Goal: Transaction & Acquisition: Purchase product/service

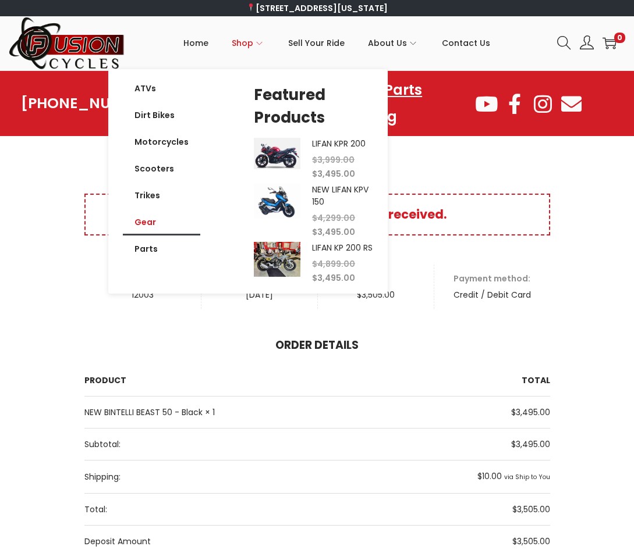
click at [161, 223] on link "Gear" at bounding box center [161, 222] width 77 height 27
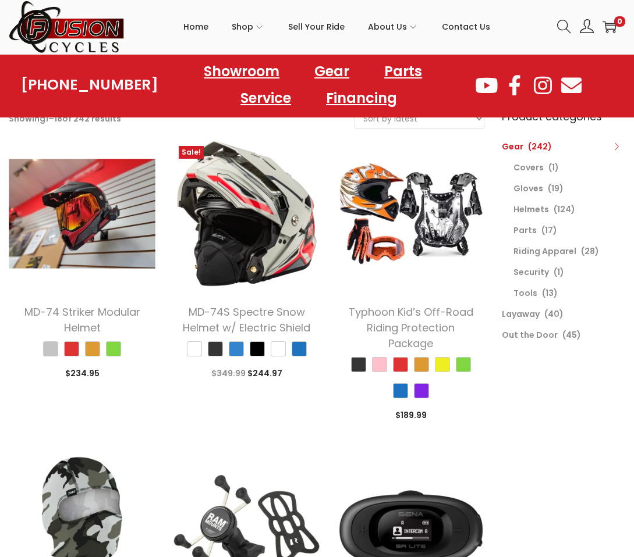
scroll to position [116, 0]
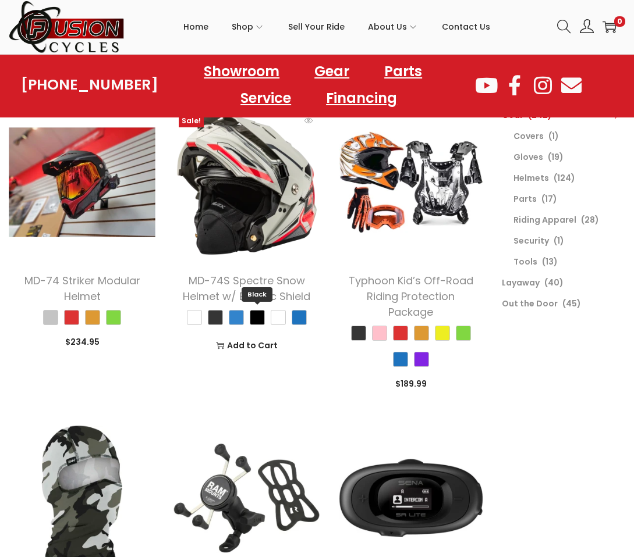
click at [251, 314] on span "Black" at bounding box center [257, 317] width 15 height 15
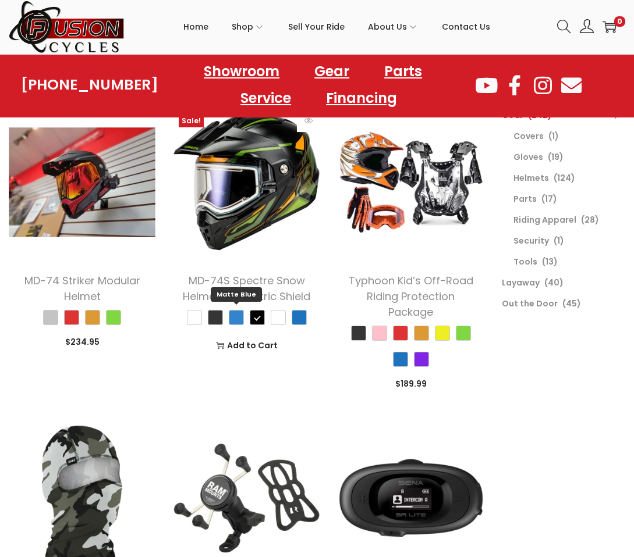
click at [243, 314] on span "Matte Blue" at bounding box center [236, 317] width 15 height 15
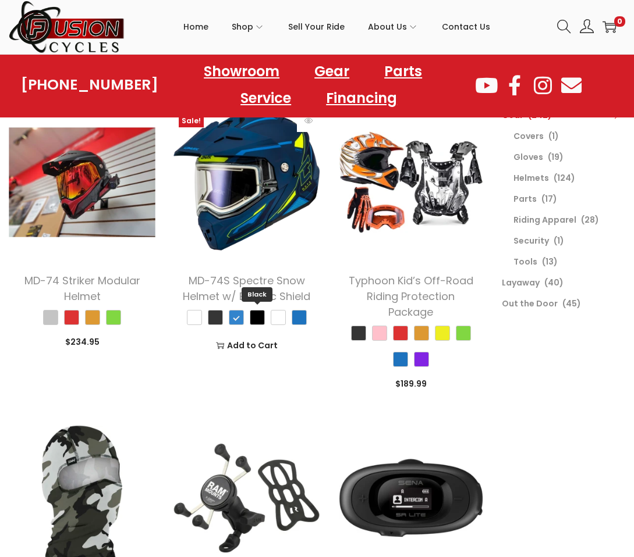
click at [255, 316] on span "Black" at bounding box center [257, 317] width 15 height 15
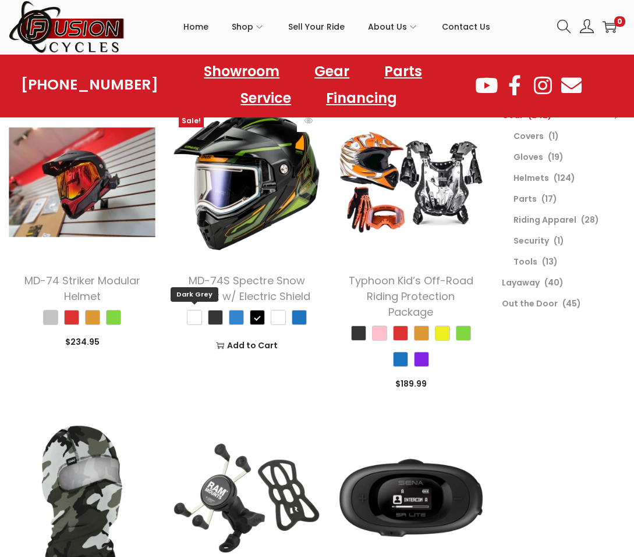
click at [195, 316] on span "Dark Grey" at bounding box center [194, 317] width 15 height 15
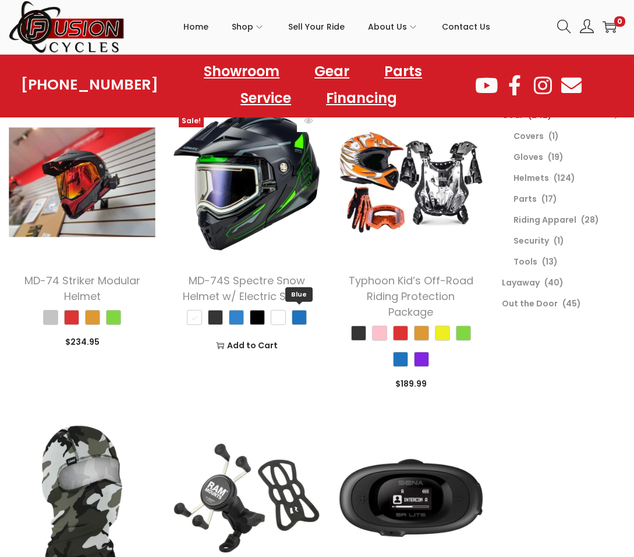
click at [301, 321] on span "Blue" at bounding box center [298, 317] width 15 height 15
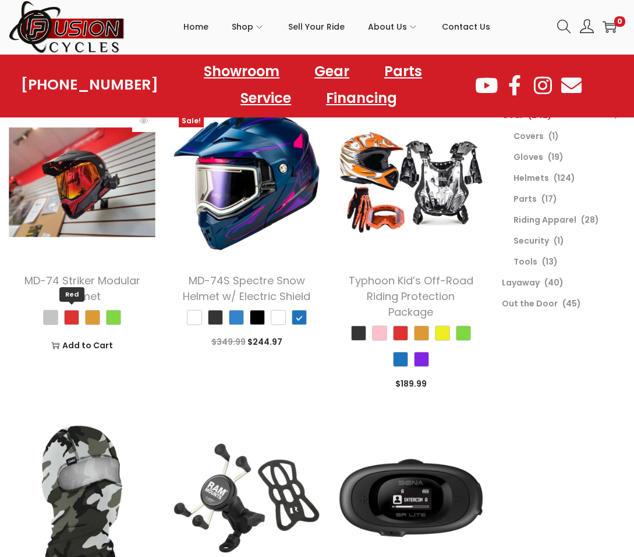
click at [73, 318] on span "Red" at bounding box center [71, 317] width 15 height 15
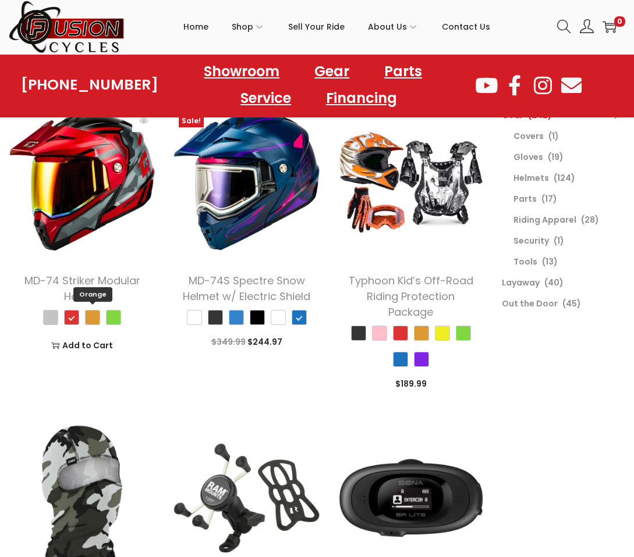
click at [91, 317] on span "Orange" at bounding box center [92, 317] width 15 height 15
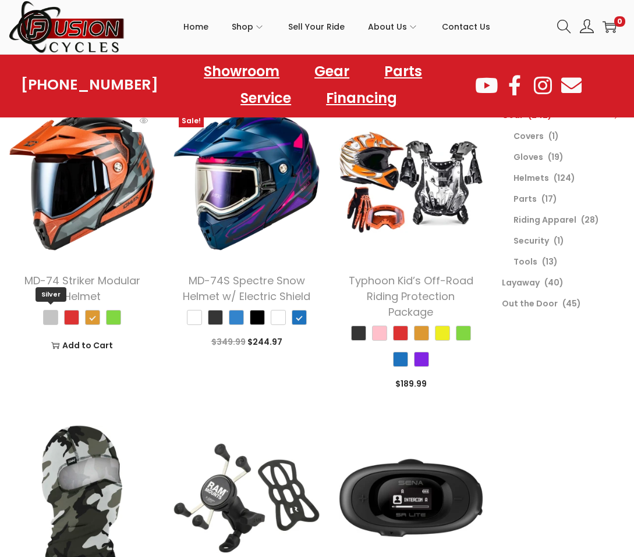
click at [49, 316] on span "Silver" at bounding box center [50, 317] width 15 height 15
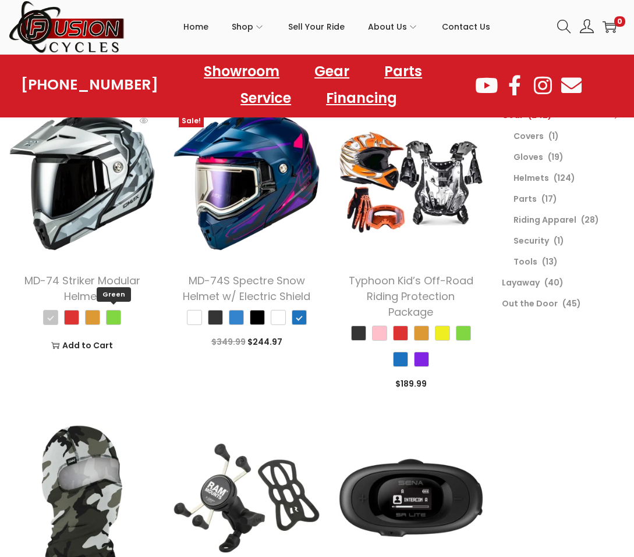
click at [111, 315] on span "Green" at bounding box center [113, 317] width 15 height 15
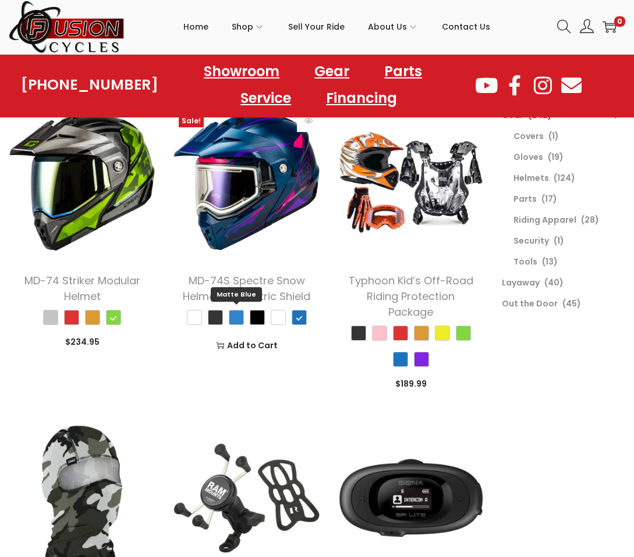
click at [231, 315] on span "Matte Blue" at bounding box center [236, 317] width 15 height 15
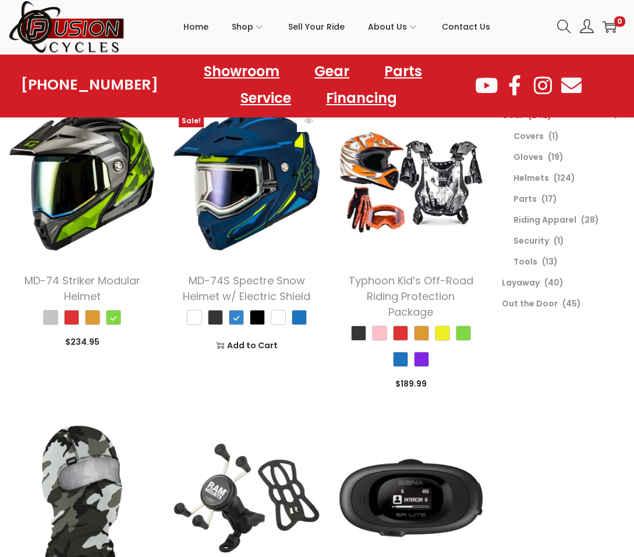
click at [238, 197] on img at bounding box center [246, 182] width 147 height 147
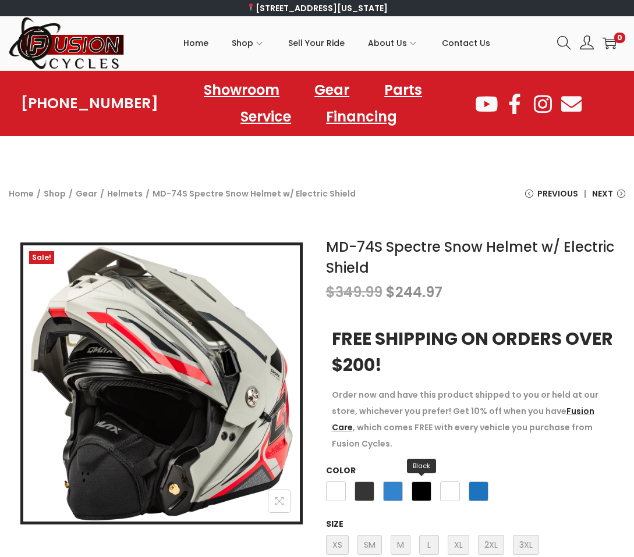
click at [416, 482] on span "Black" at bounding box center [421, 492] width 20 height 20
click at [446, 482] on span "White" at bounding box center [450, 492] width 20 height 20
click at [427, 482] on span "Black" at bounding box center [421, 492] width 20 height 20
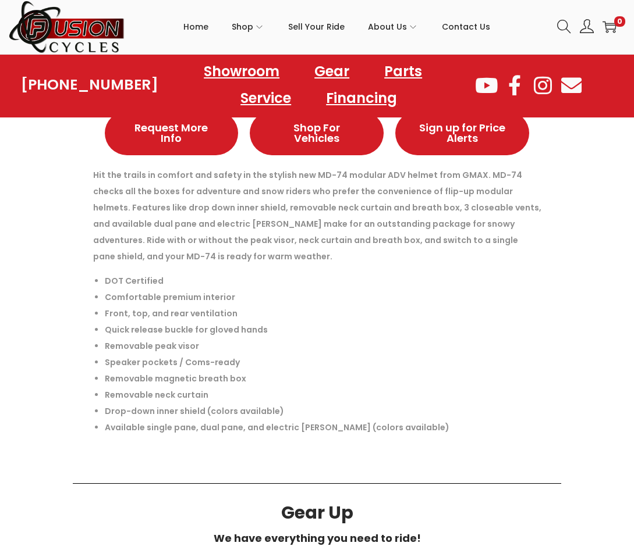
scroll to position [582, 0]
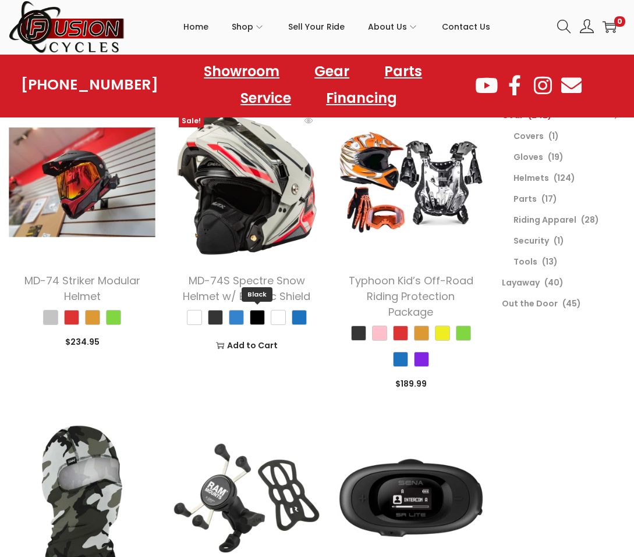
click at [250, 321] on span "Black" at bounding box center [257, 317] width 15 height 15
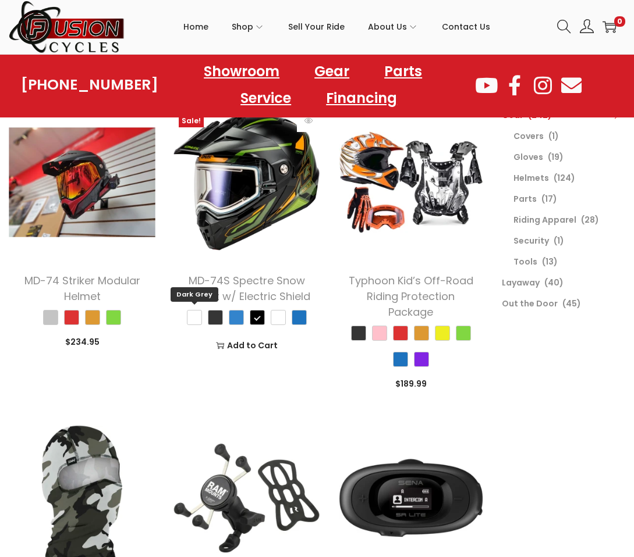
click at [201, 316] on span "Dark Grey" at bounding box center [194, 317] width 15 height 15
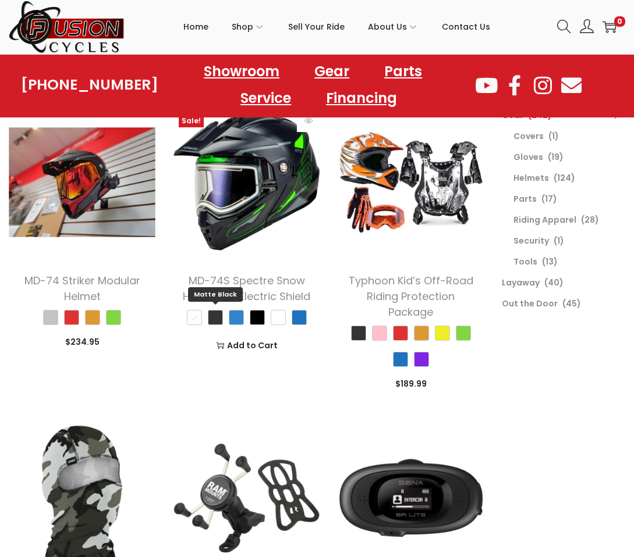
click at [214, 316] on span "Matte Black" at bounding box center [215, 317] width 15 height 15
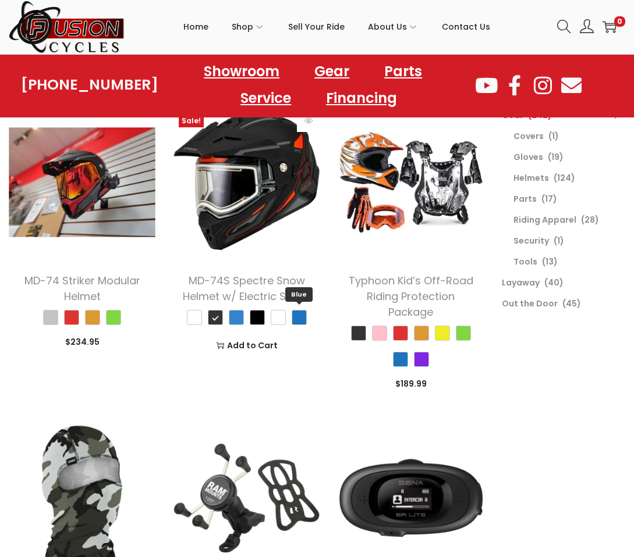
click at [293, 322] on span "Blue" at bounding box center [298, 317] width 15 height 15
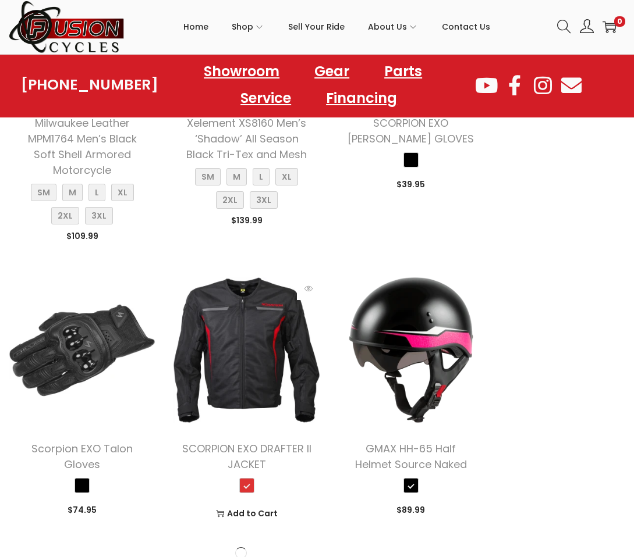
scroll to position [1803, 0]
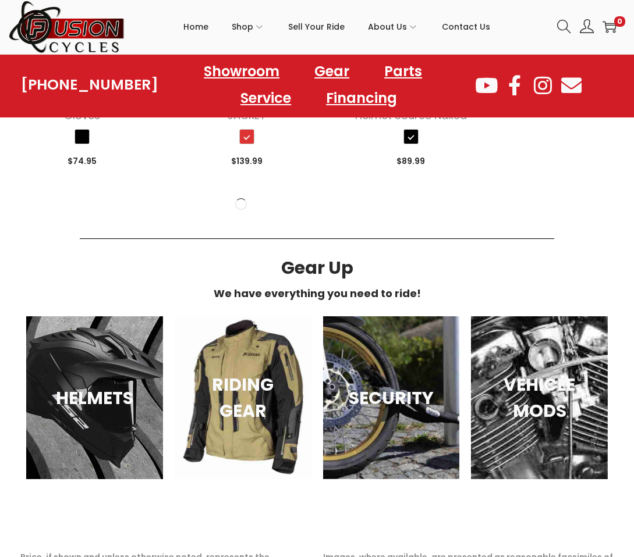
drag, startPoint x: 542, startPoint y: 220, endPoint x: 507, endPoint y: 237, distance: 39.5
drag, startPoint x: 507, startPoint y: 237, endPoint x: 413, endPoint y: 191, distance: 104.6
click at [447, 221] on section "Gear Up We have everything you need to ride! HELMETS RIDING GEAR SECURITY VEHIC…" at bounding box center [317, 357] width 616 height 279
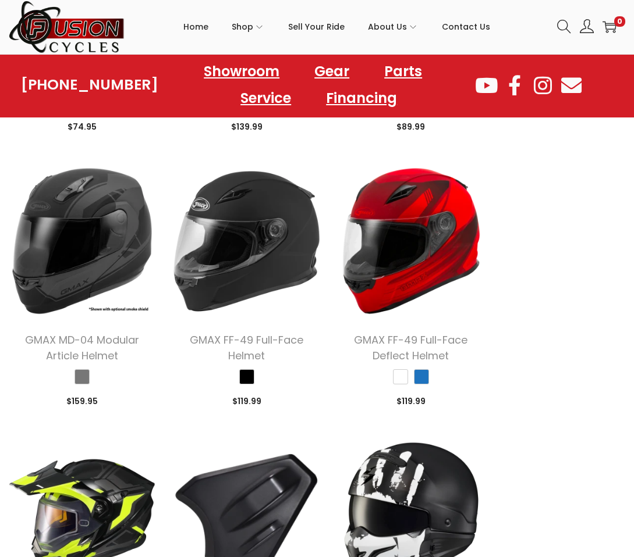
scroll to position [2036, 0]
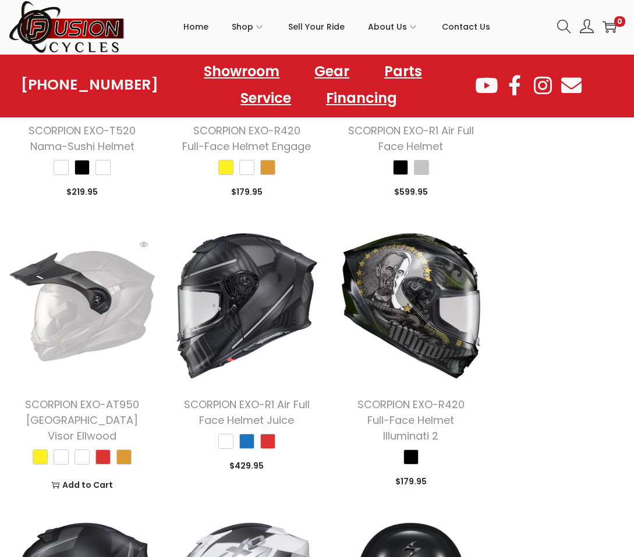
scroll to position [2909, 0]
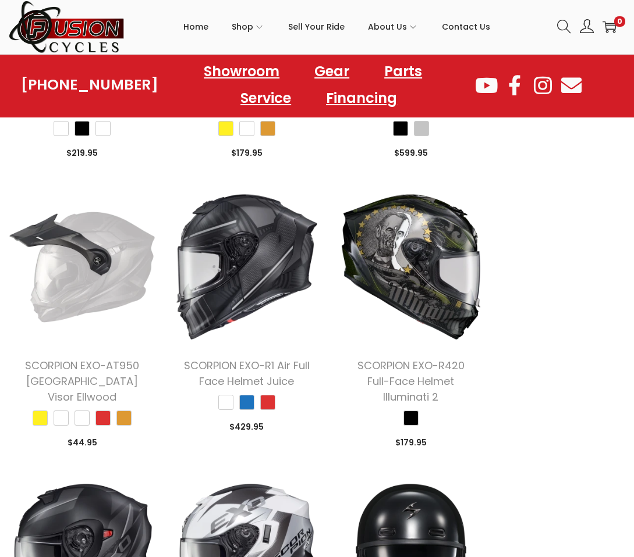
drag, startPoint x: 595, startPoint y: 271, endPoint x: 560, endPoint y: 309, distance: 51.9
click at [561, 309] on div "Filter Showing 1 – 54 of 242 results Sort by popularity Sort by latest Sort by …" at bounding box center [317, 119] width 634 height 5669
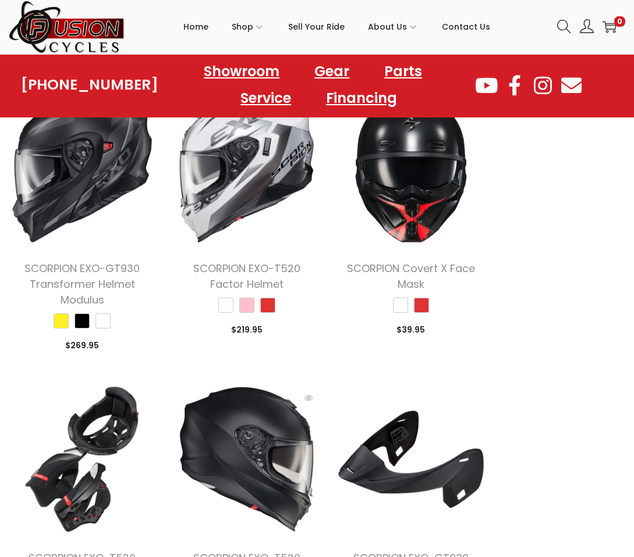
scroll to position [3549, 0]
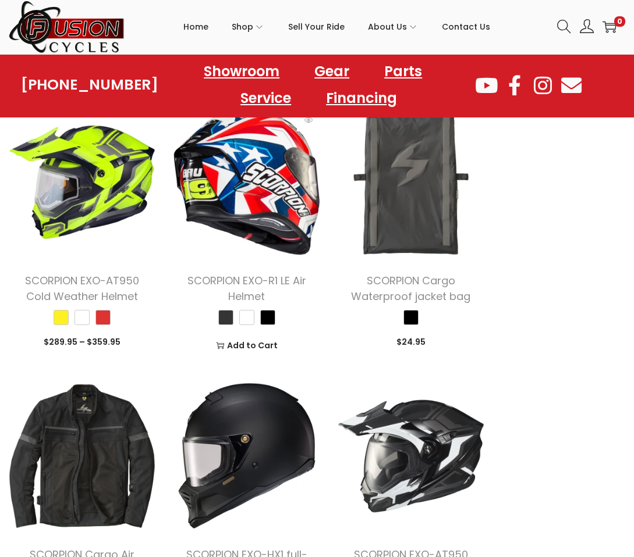
scroll to position [4189, 0]
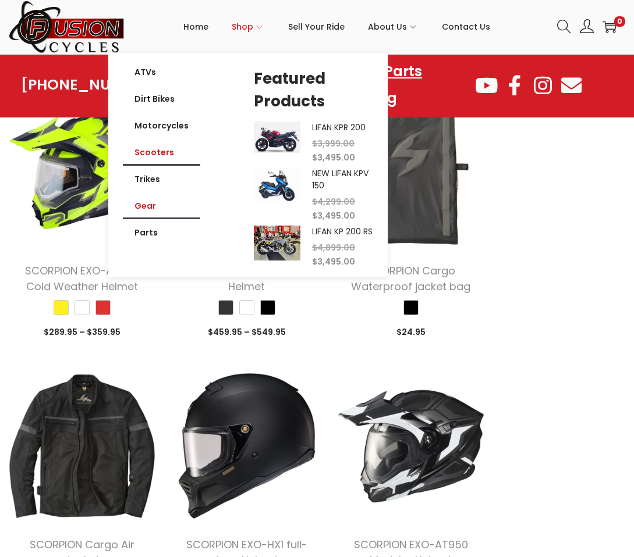
click at [156, 154] on link "Scooters" at bounding box center [161, 152] width 77 height 27
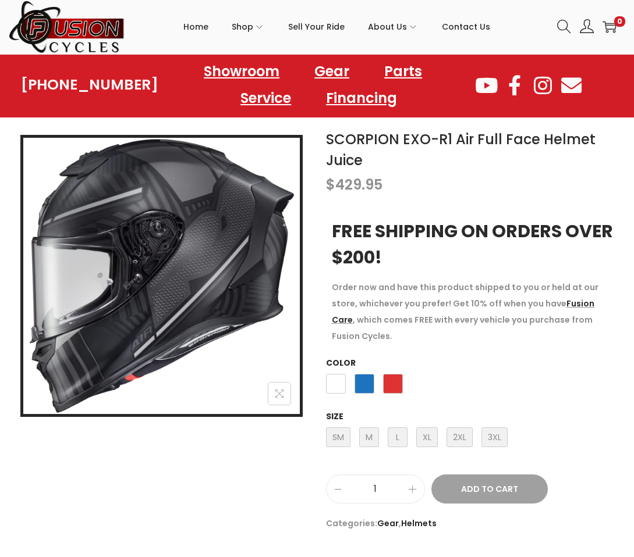
scroll to position [116, 0]
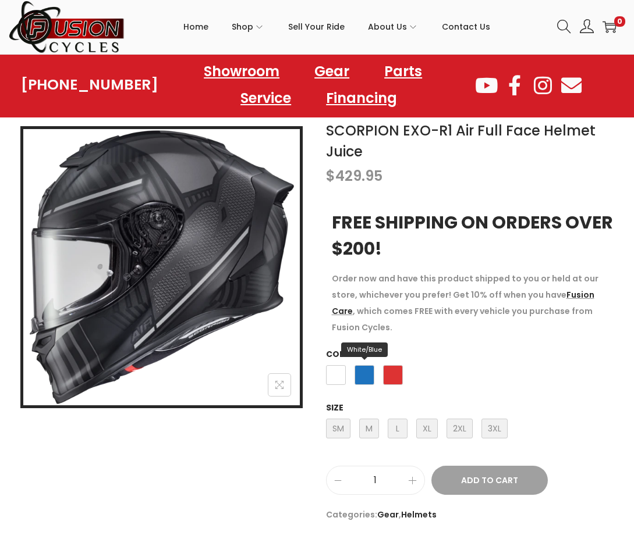
click at [357, 365] on span "White/Blue" at bounding box center [364, 375] width 20 height 20
click at [340, 365] on span "Phantom" at bounding box center [336, 375] width 20 height 20
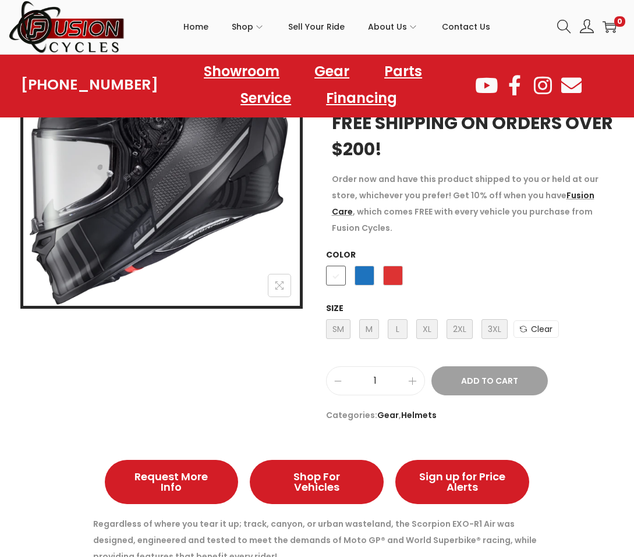
scroll to position [175, 0]
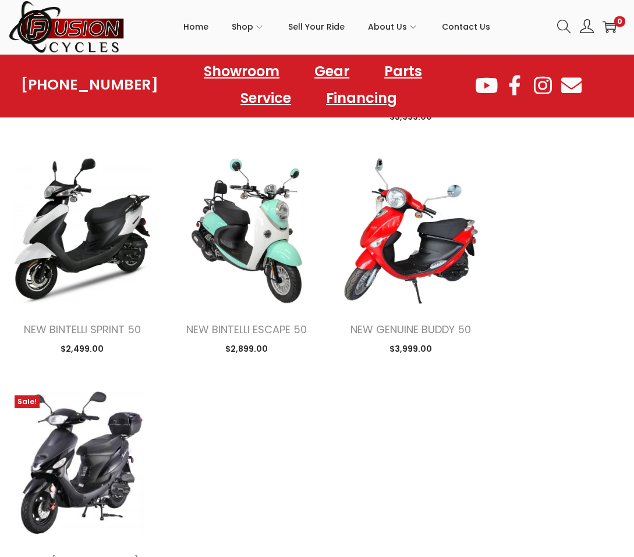
scroll to position [1105, 0]
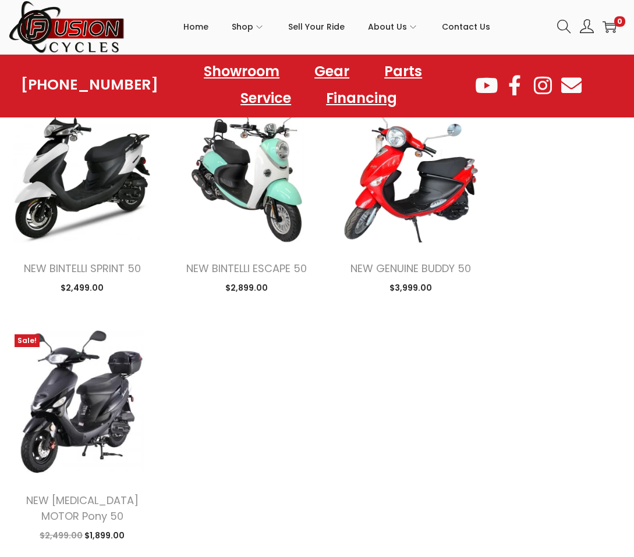
drag, startPoint x: 514, startPoint y: 406, endPoint x: 410, endPoint y: 426, distance: 106.7
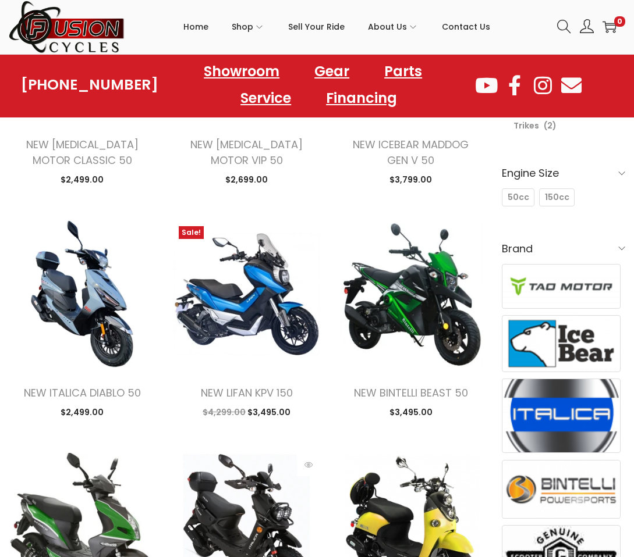
scroll to position [233, 0]
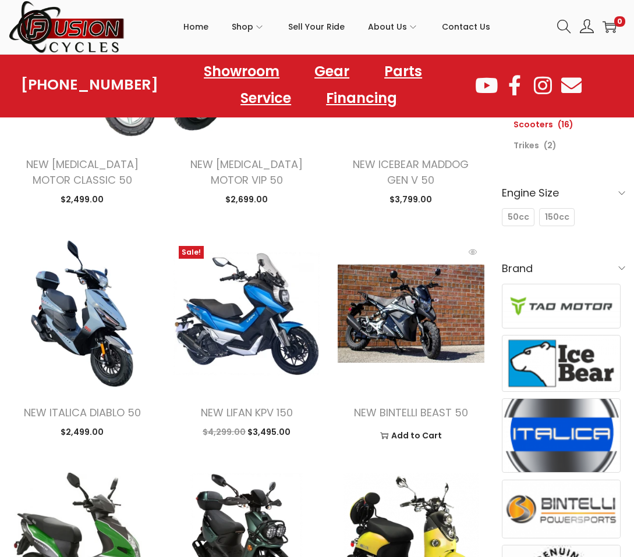
click at [424, 307] on img at bounding box center [410, 313] width 147 height 147
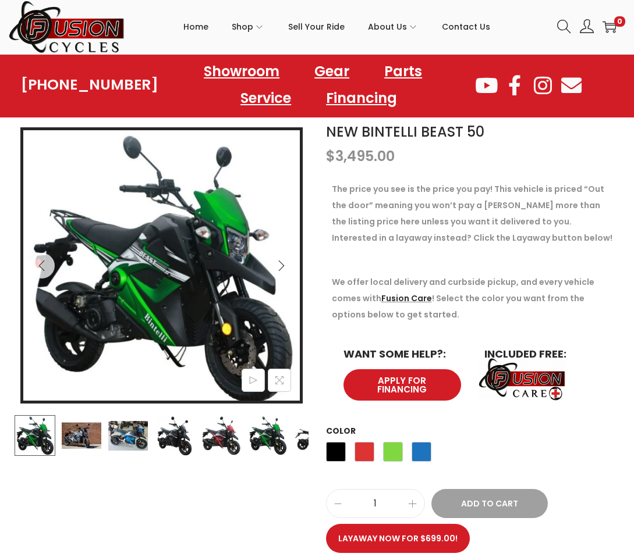
scroll to position [116, 0]
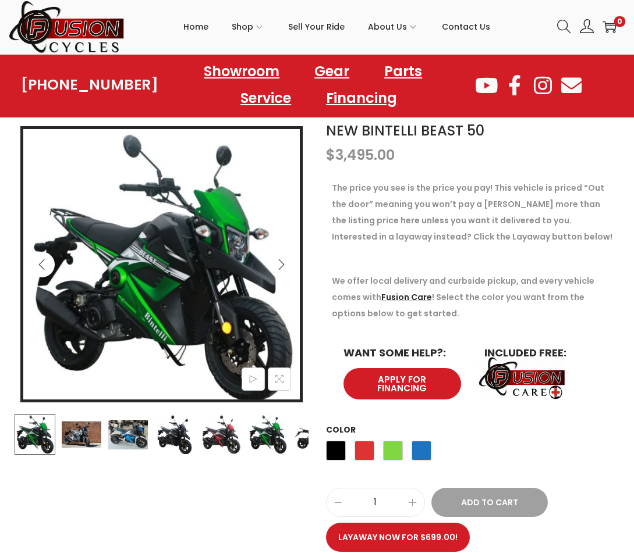
click at [44, 259] on icon "Previous" at bounding box center [42, 265] width 12 height 12
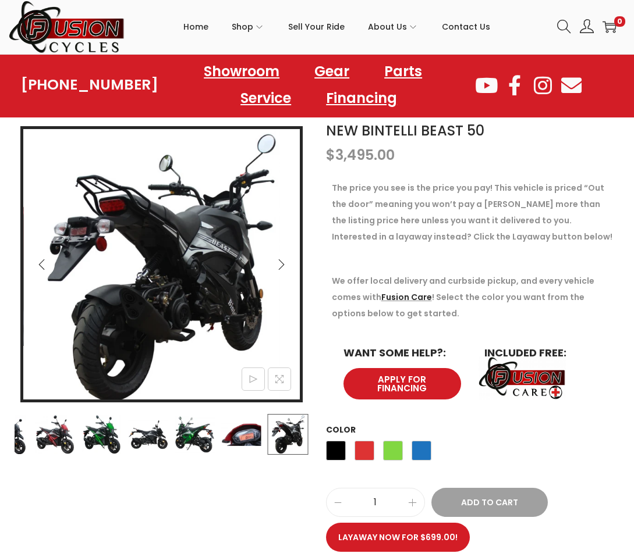
click at [44, 259] on icon "Previous" at bounding box center [42, 265] width 12 height 12
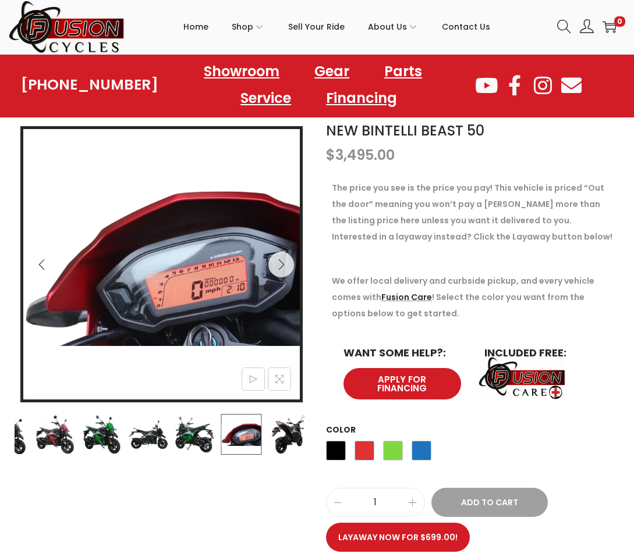
click at [44, 259] on icon "Previous" at bounding box center [42, 265] width 12 height 12
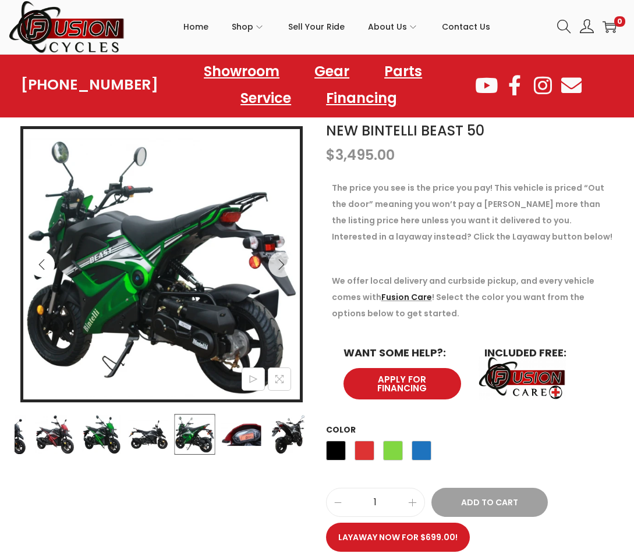
click at [44, 259] on icon "Previous" at bounding box center [42, 265] width 12 height 12
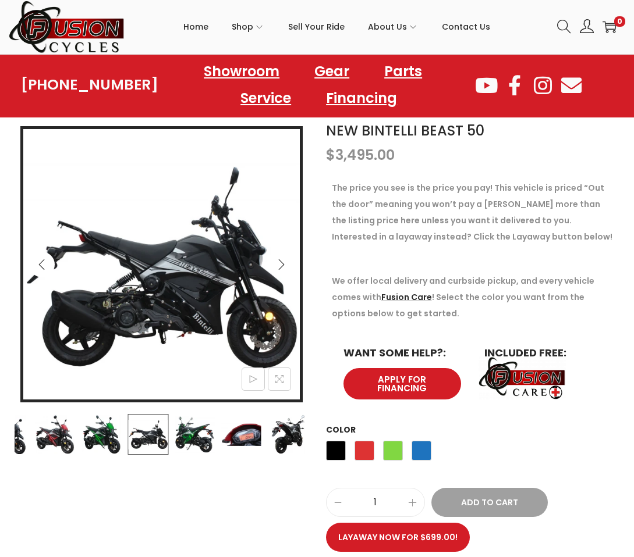
click at [44, 259] on icon "Previous" at bounding box center [42, 265] width 12 height 12
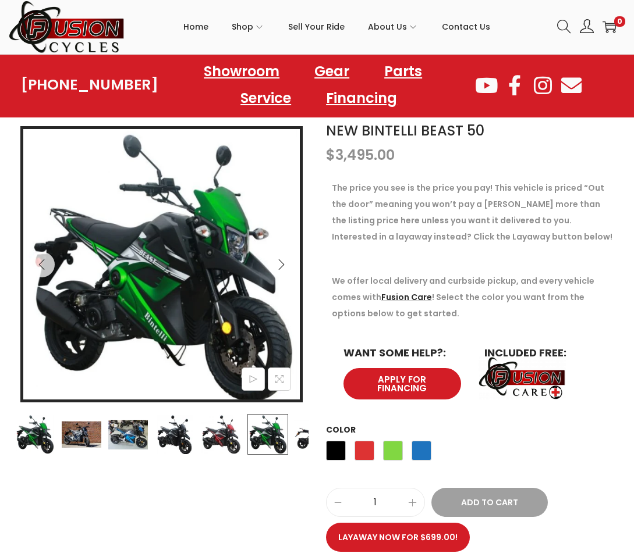
click at [286, 265] on icon "Next" at bounding box center [281, 265] width 12 height 12
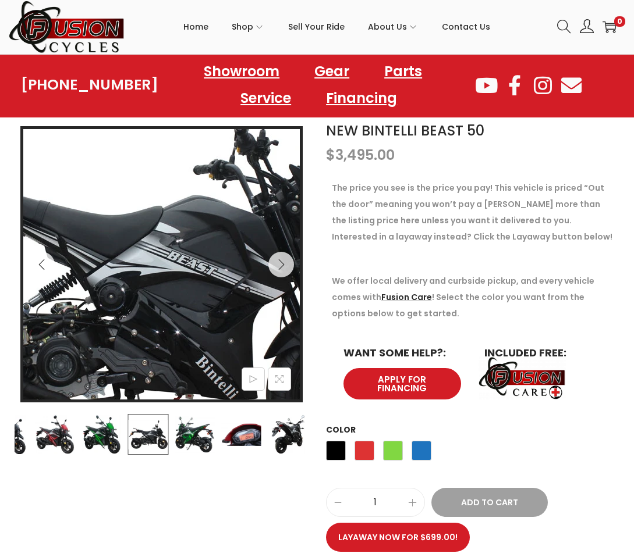
click at [187, 276] on img at bounding box center [131, 261] width 567 height 427
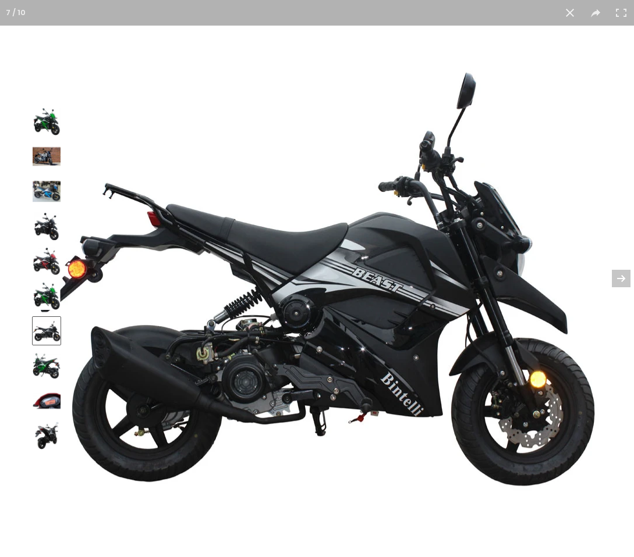
scroll to position [604, 0]
click at [633, 280] on button at bounding box center [613, 279] width 41 height 58
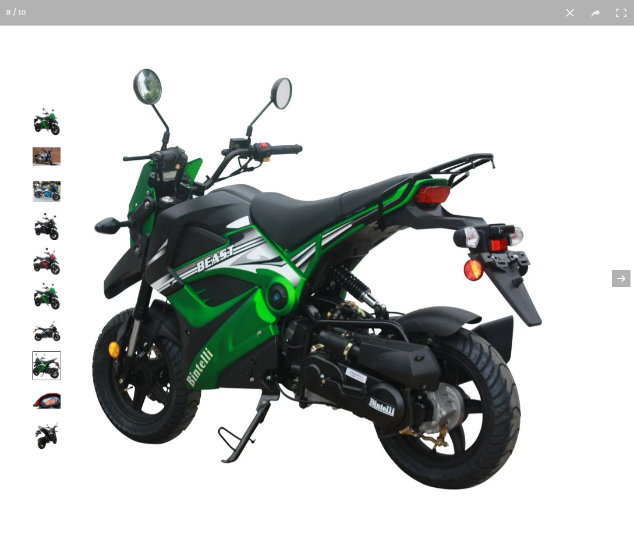
click at [608, 276] on button at bounding box center [613, 279] width 41 height 58
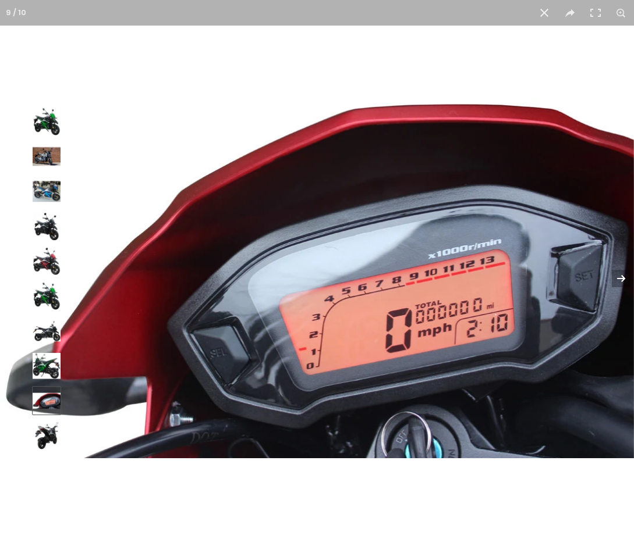
click at [610, 276] on button at bounding box center [613, 279] width 41 height 58
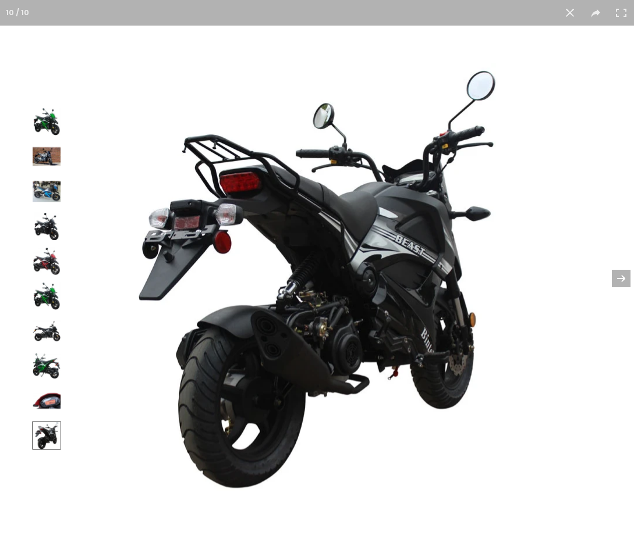
click at [607, 276] on button at bounding box center [613, 279] width 41 height 58
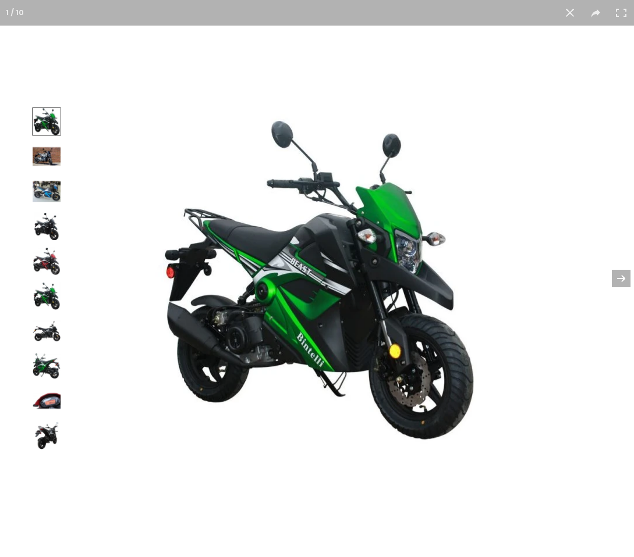
click at [606, 276] on button at bounding box center [613, 279] width 41 height 58
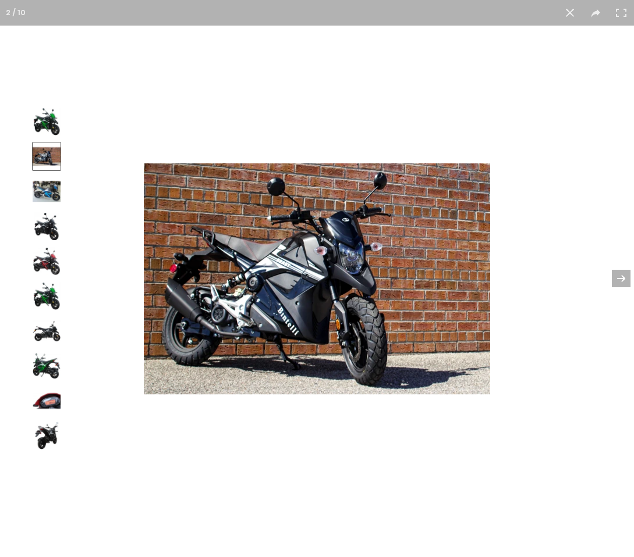
click at [606, 276] on button at bounding box center [613, 279] width 41 height 58
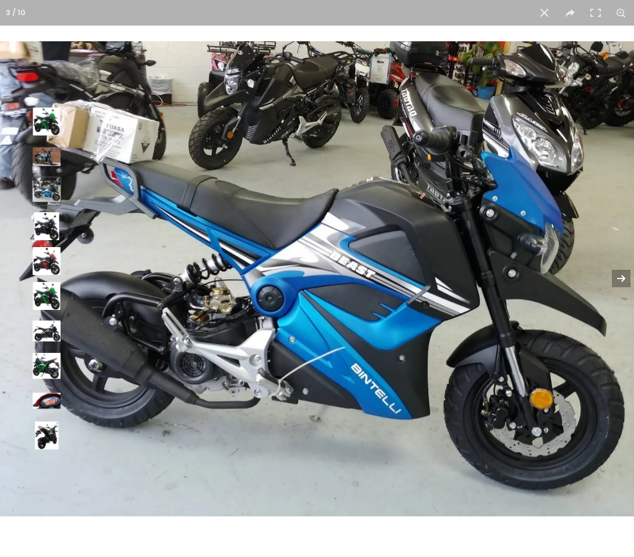
click at [606, 276] on button at bounding box center [613, 279] width 41 height 58
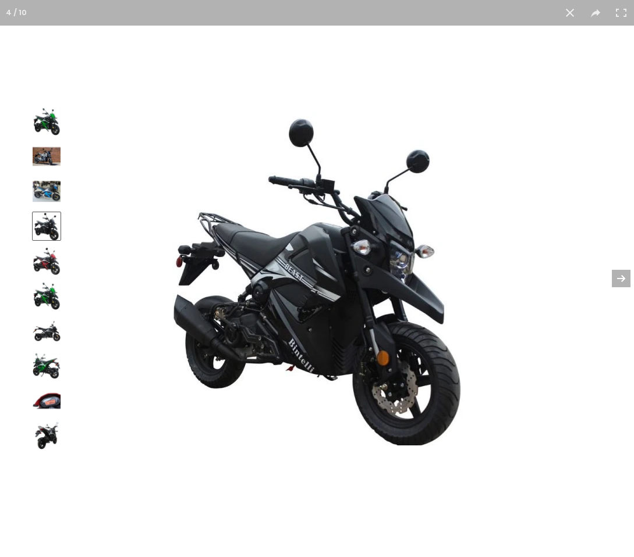
click at [606, 276] on button at bounding box center [613, 279] width 41 height 58
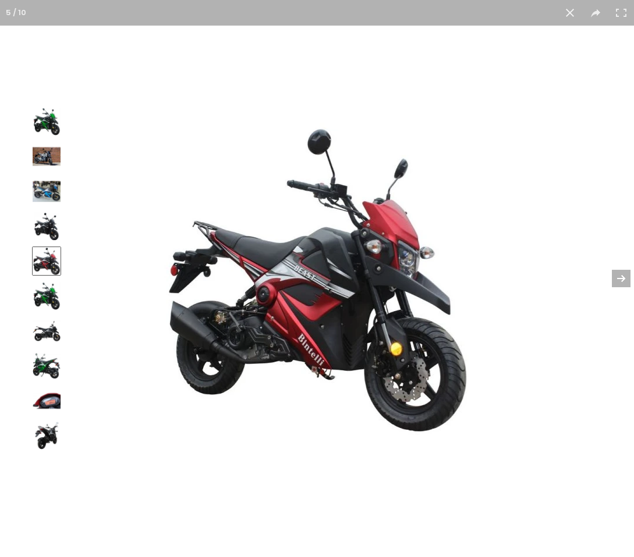
click at [618, 278] on button at bounding box center [613, 279] width 41 height 58
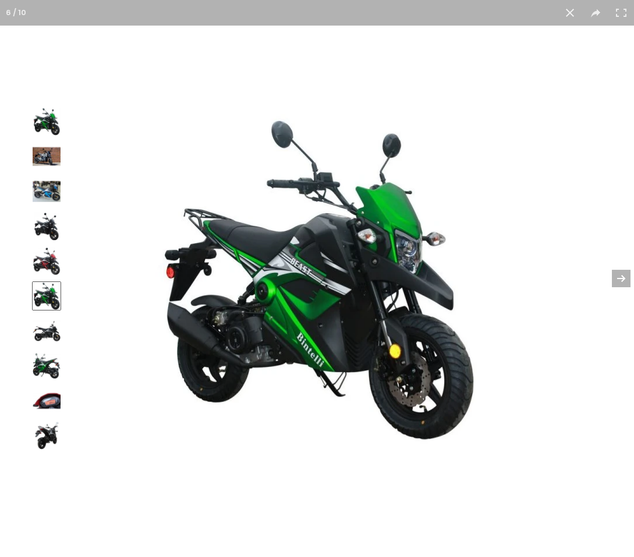
click at [617, 278] on button at bounding box center [613, 279] width 41 height 58
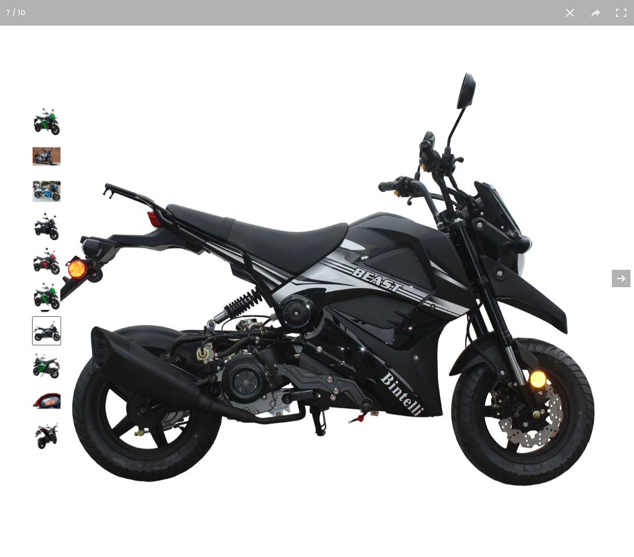
click at [616, 278] on button at bounding box center [613, 279] width 41 height 58
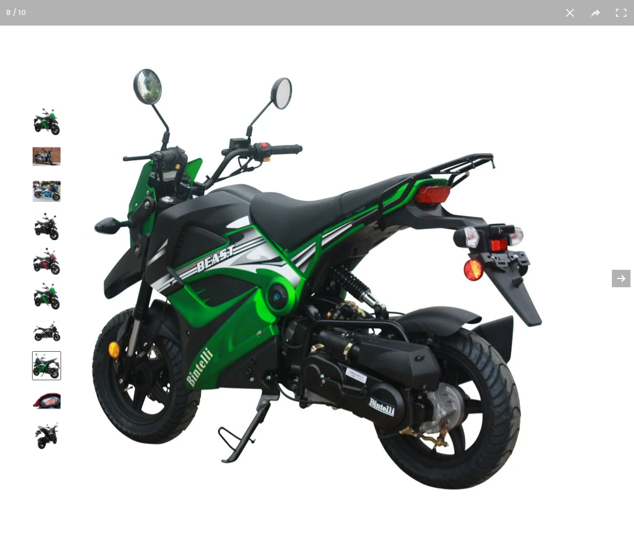
click at [616, 278] on button at bounding box center [613, 279] width 41 height 58
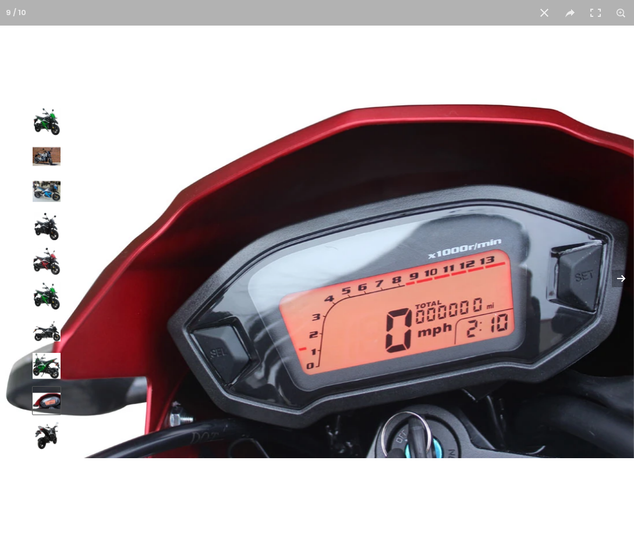
click at [615, 278] on button at bounding box center [613, 279] width 41 height 58
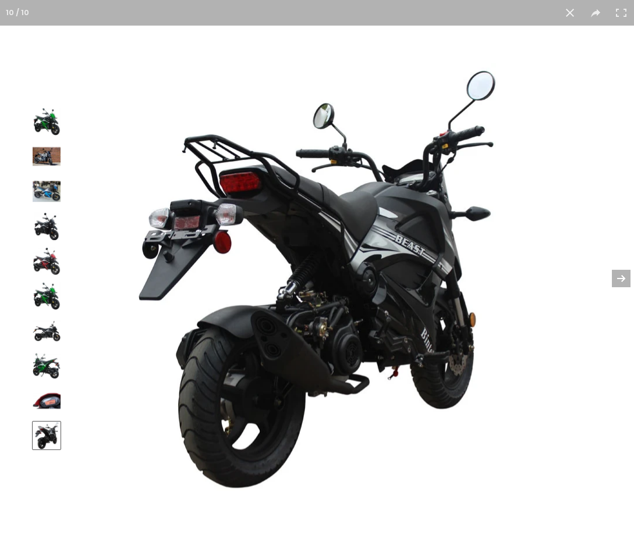
click at [606, 278] on button at bounding box center [613, 279] width 41 height 58
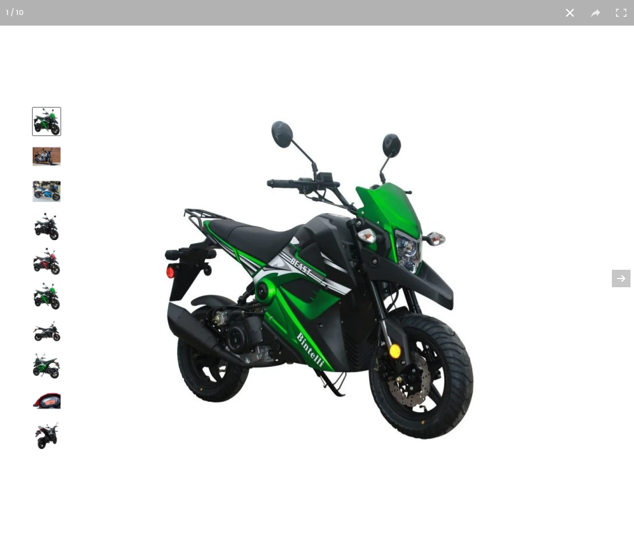
click at [564, 17] on button at bounding box center [570, 13] width 26 height 26
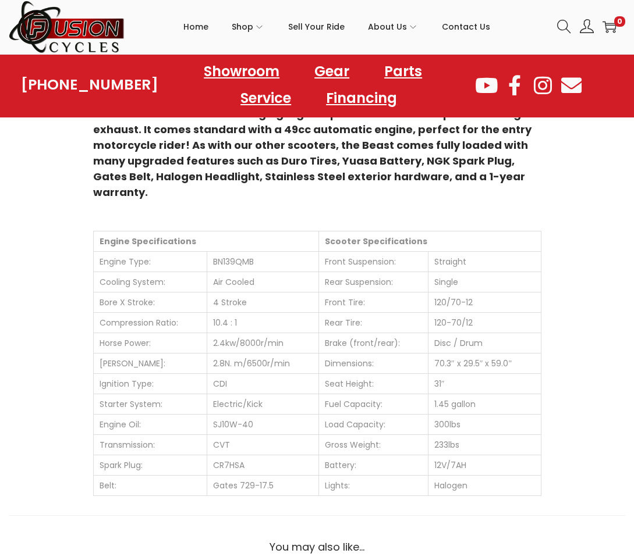
scroll to position [756, 0]
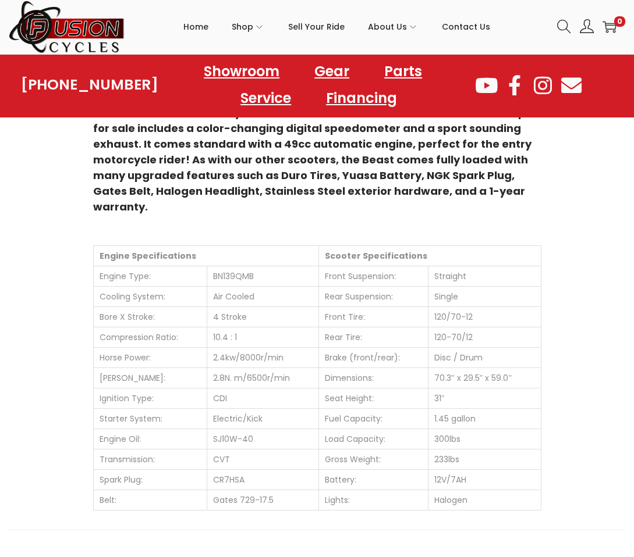
click at [515, 223] on p at bounding box center [317, 231] width 448 height 16
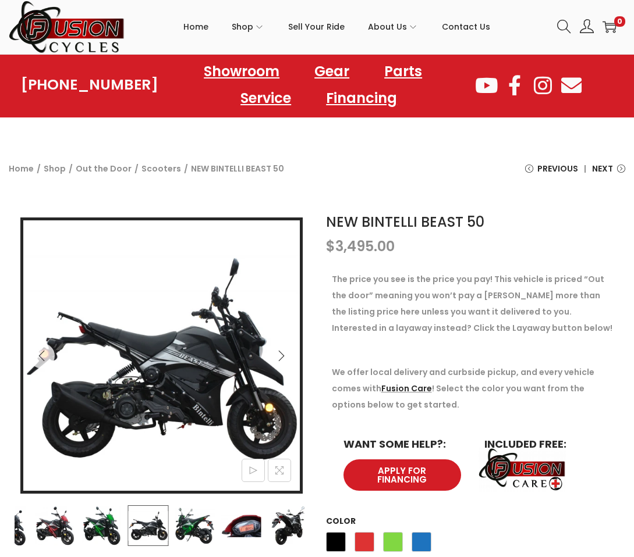
scroll to position [0, 0]
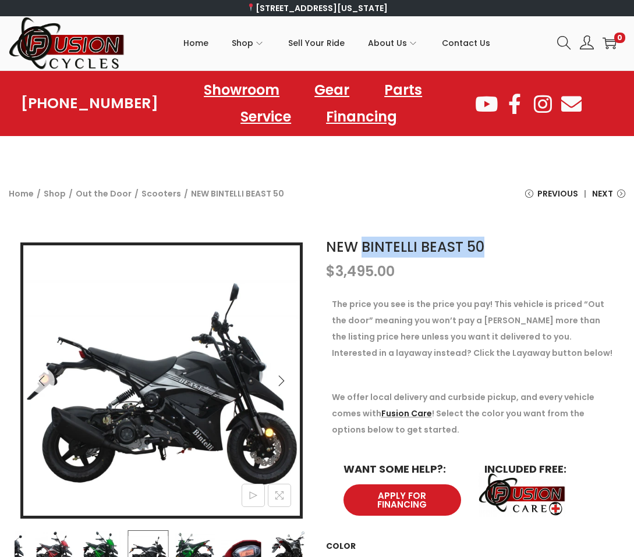
drag, startPoint x: 360, startPoint y: 246, endPoint x: 486, endPoint y: 241, distance: 125.7
click at [486, 241] on h1 "NEW BINTELLI BEAST 50" at bounding box center [473, 247] width 294 height 21
click at [281, 387] on button "Next" at bounding box center [281, 381] width 26 height 26
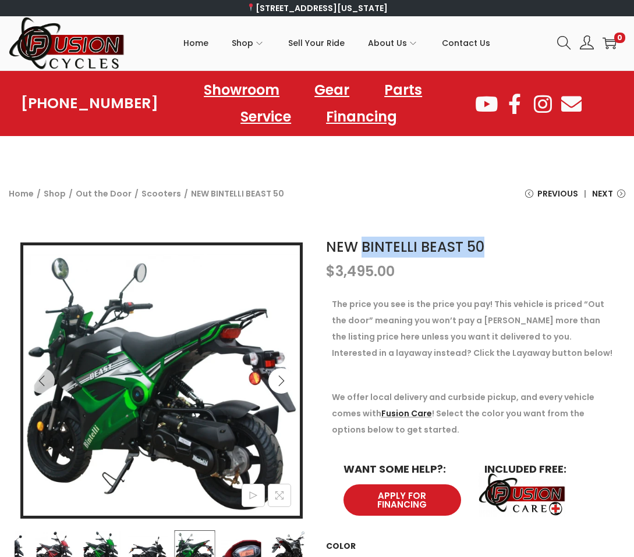
click at [281, 387] on button "Next" at bounding box center [281, 381] width 26 height 26
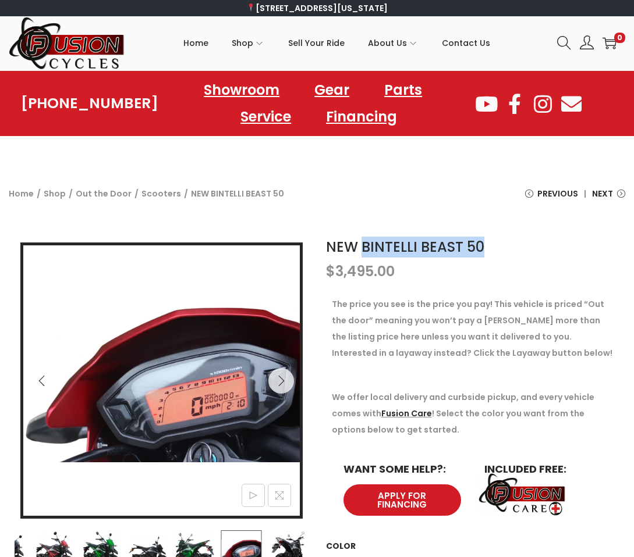
click at [40, 381] on icon "Previous" at bounding box center [41, 380] width 6 height 10
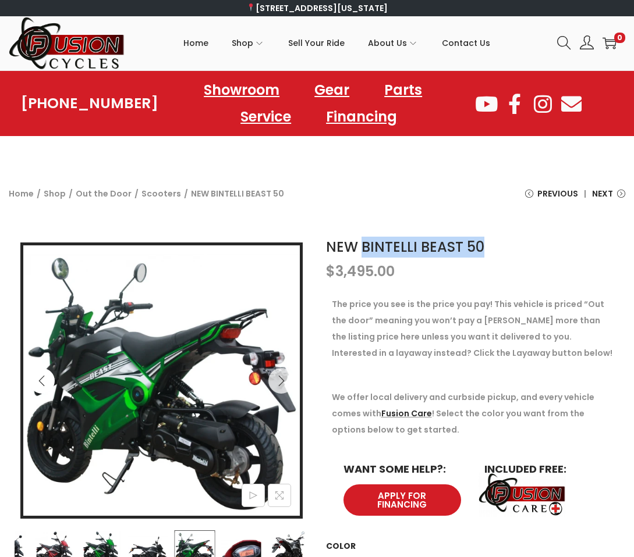
click at [38, 379] on icon "Previous" at bounding box center [42, 381] width 12 height 12
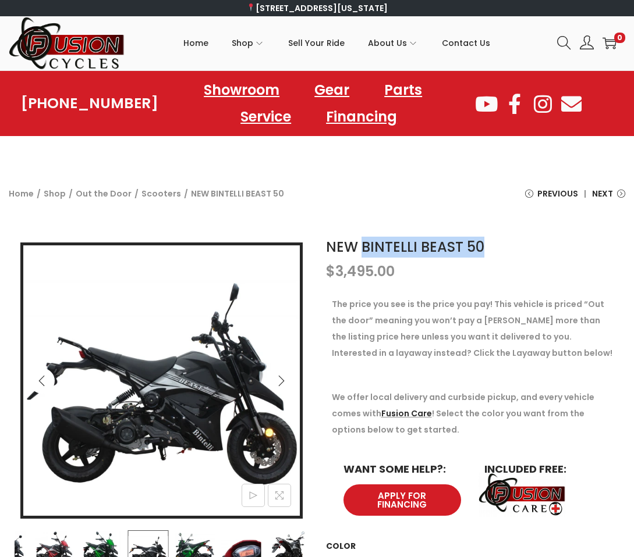
click at [38, 379] on icon "Previous" at bounding box center [42, 381] width 12 height 12
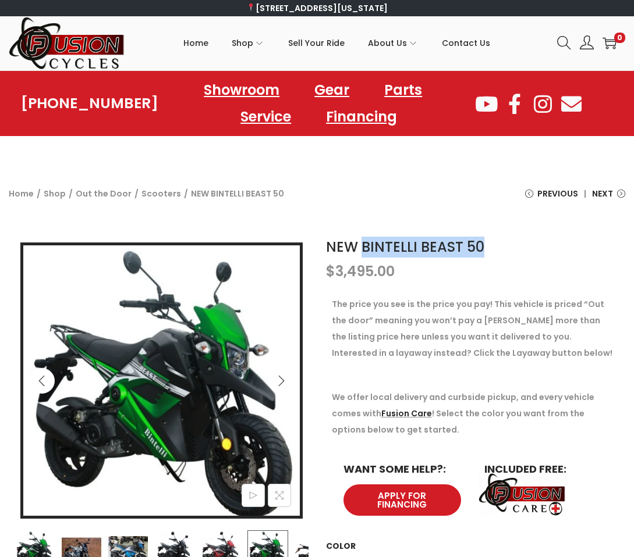
click at [38, 379] on icon "Previous" at bounding box center [42, 381] width 12 height 12
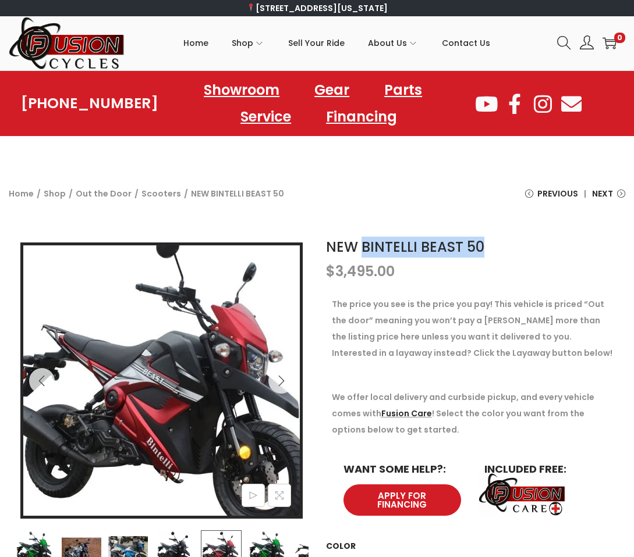
click at [128, 388] on img at bounding box center [165, 382] width 311 height 312
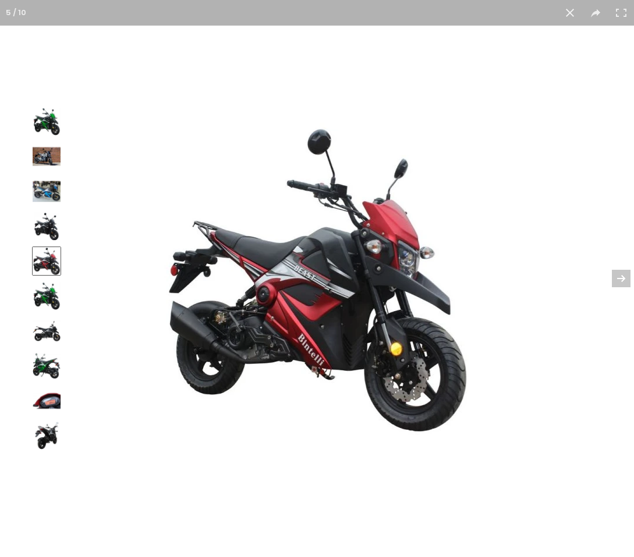
click at [43, 220] on img at bounding box center [47, 226] width 28 height 28
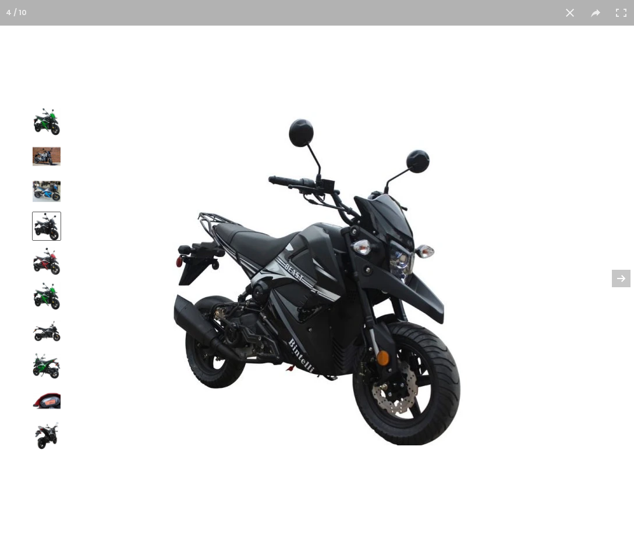
click at [49, 255] on img at bounding box center [47, 261] width 28 height 28
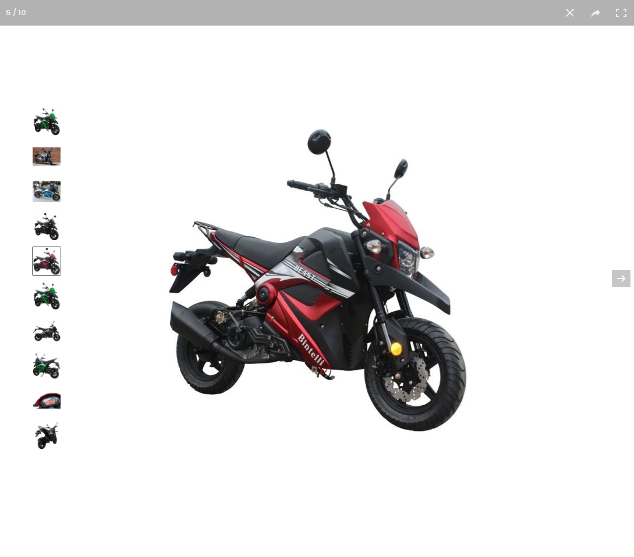
click at [55, 233] on img at bounding box center [47, 226] width 28 height 28
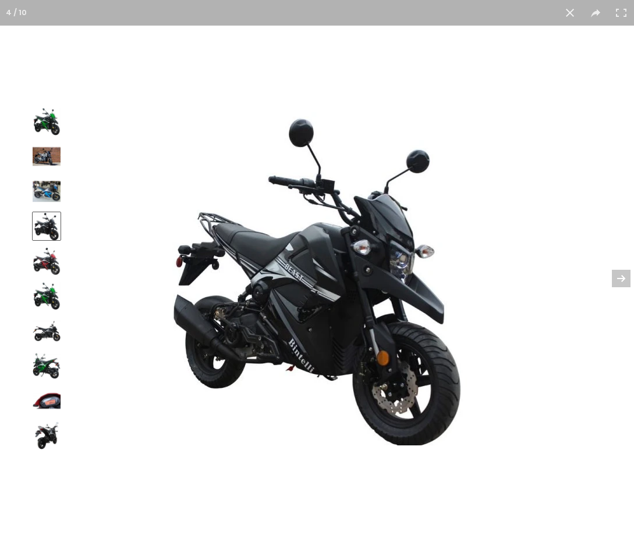
click at [55, 253] on img at bounding box center [47, 261] width 28 height 28
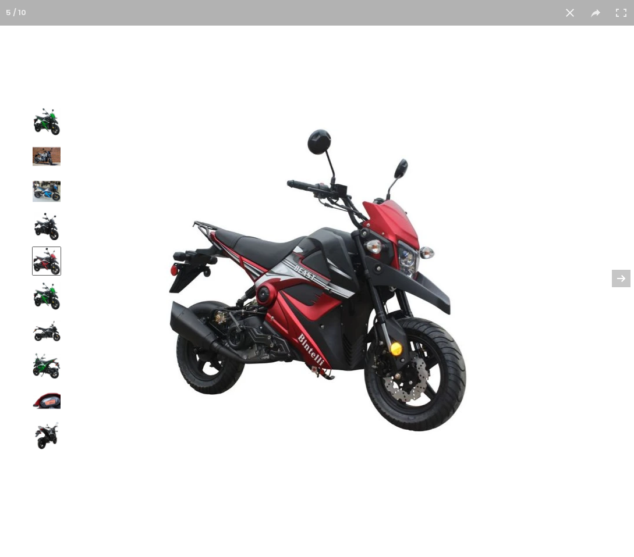
click at [56, 230] on img at bounding box center [47, 226] width 28 height 28
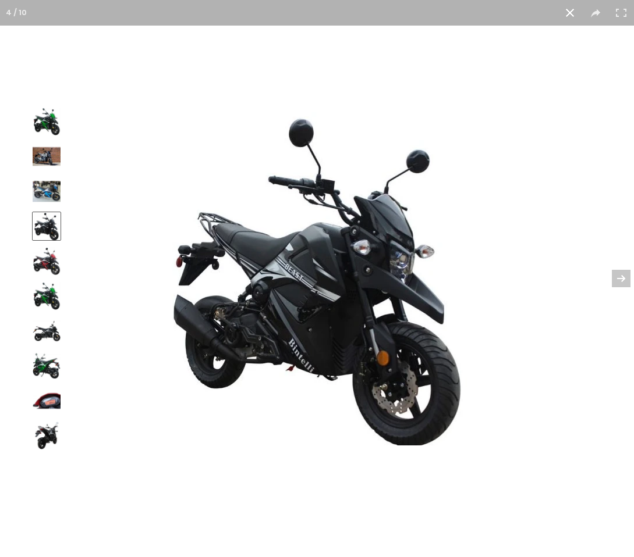
click at [569, 19] on button at bounding box center [570, 13] width 26 height 26
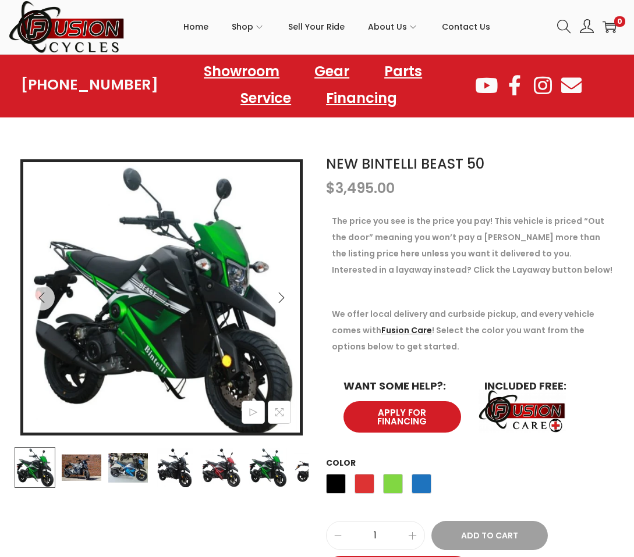
scroll to position [116, 0]
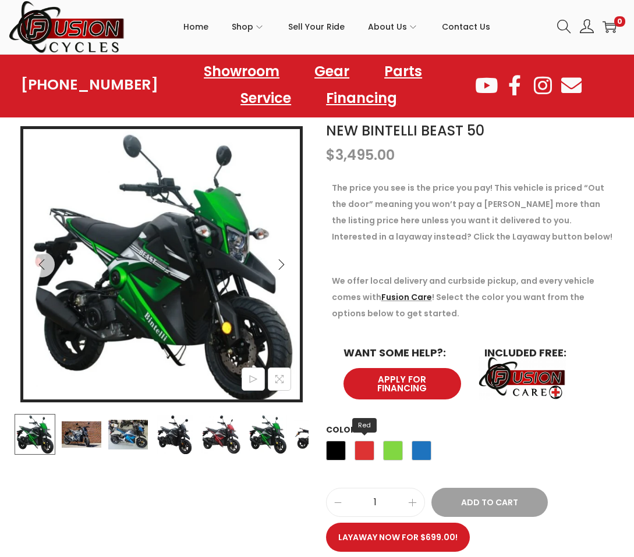
click at [365, 449] on span "Red" at bounding box center [364, 451] width 20 height 20
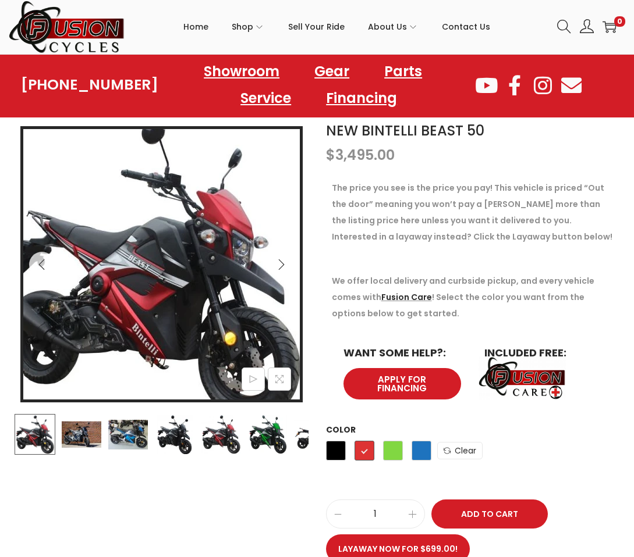
click at [236, 253] on img at bounding box center [150, 268] width 311 height 312
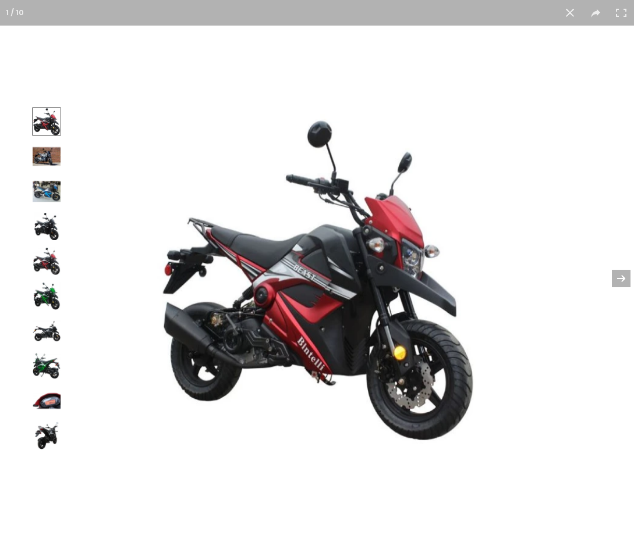
click at [620, 277] on button at bounding box center [613, 279] width 41 height 58
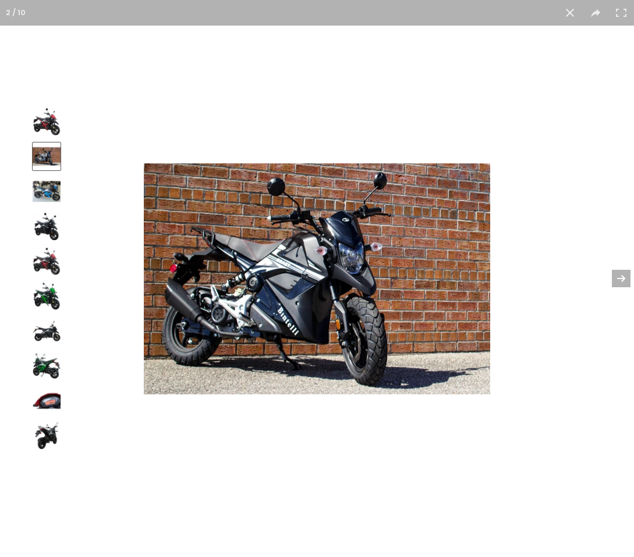
click at [613, 275] on button at bounding box center [613, 279] width 41 height 58
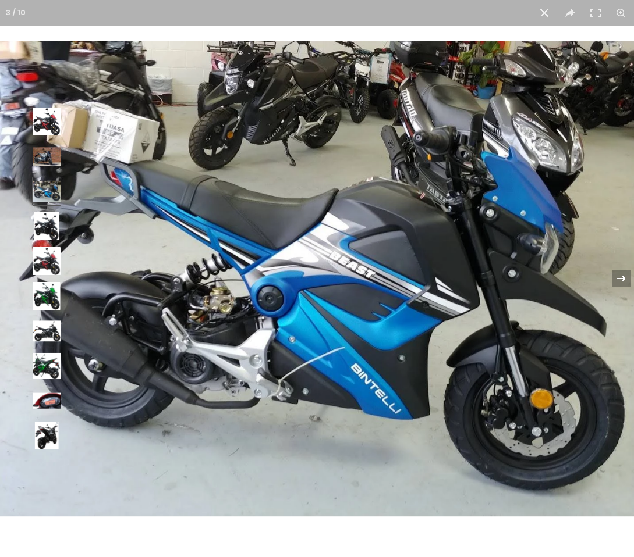
click at [613, 275] on button at bounding box center [613, 279] width 41 height 58
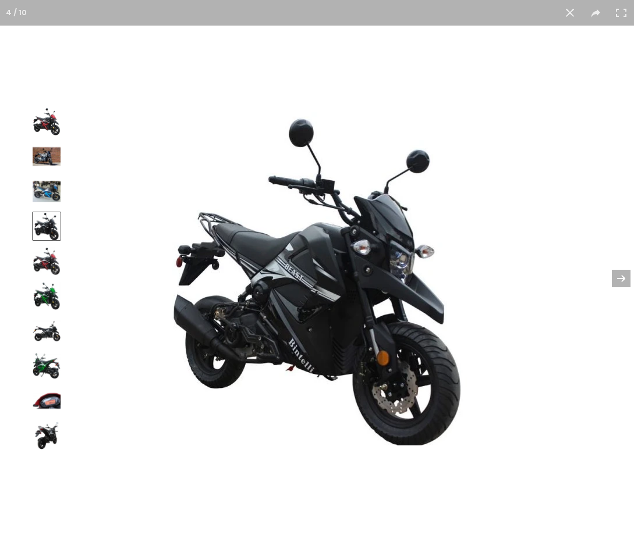
click at [613, 275] on button at bounding box center [613, 279] width 41 height 58
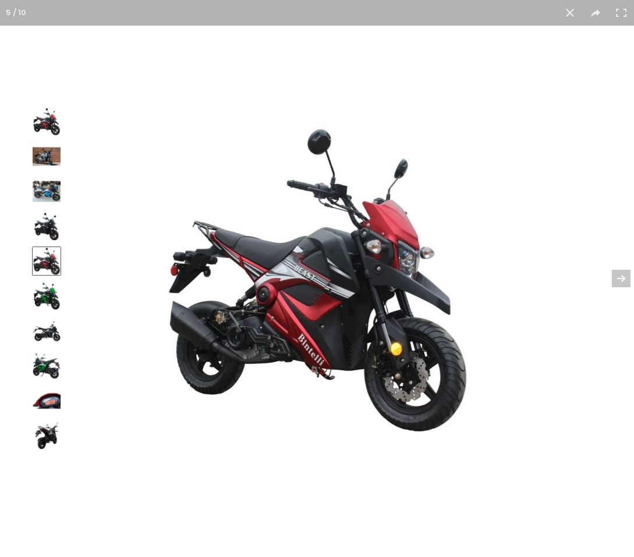
click at [356, 292] on img at bounding box center [316, 279] width 311 height 312
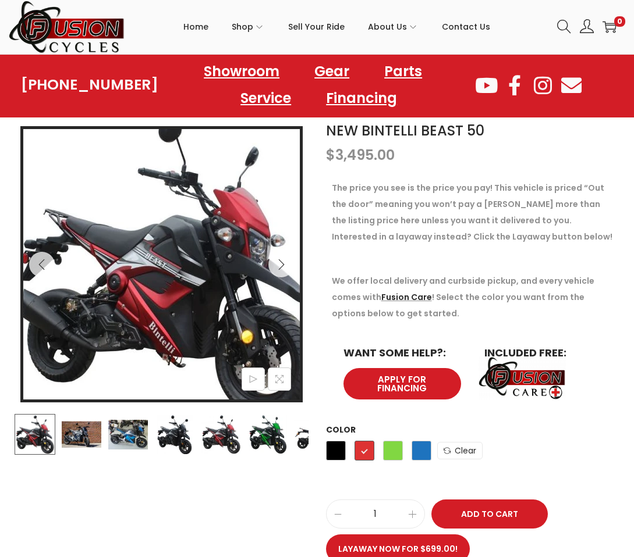
click at [106, 265] on img at bounding box center [167, 267] width 311 height 312
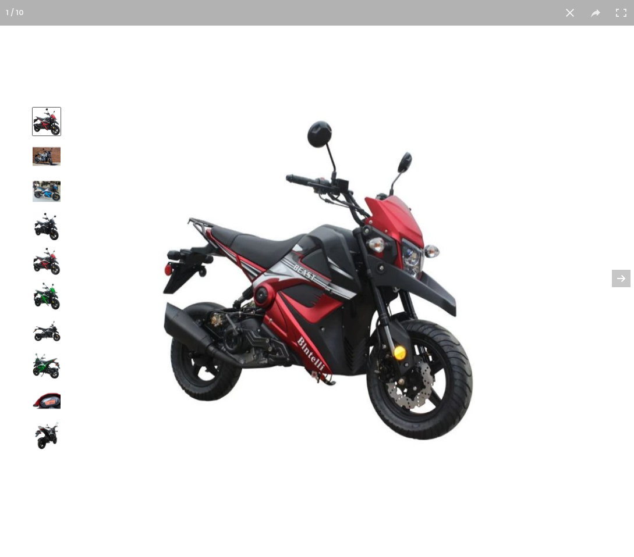
click at [254, 276] on img at bounding box center [317, 279] width 325 height 330
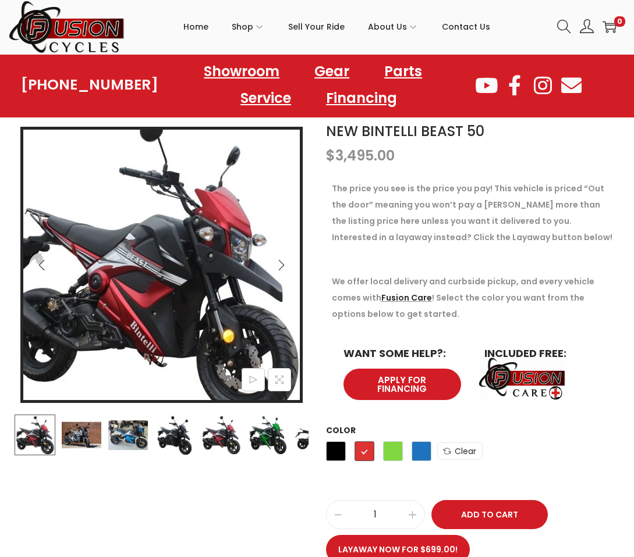
scroll to position [116, 0]
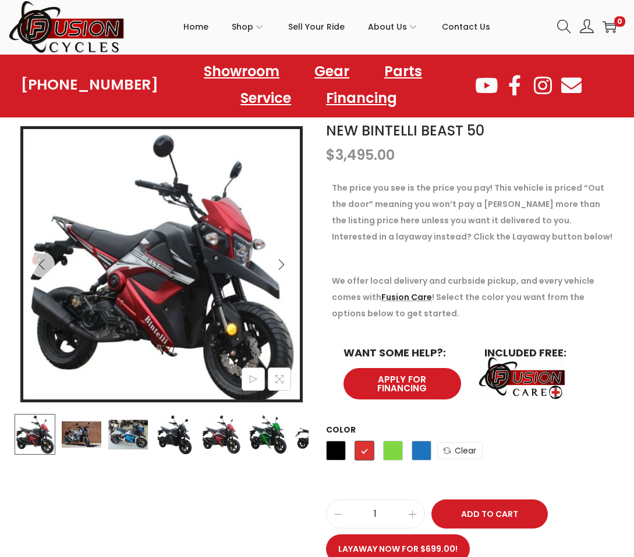
click at [279, 268] on icon "Next" at bounding box center [281, 265] width 12 height 12
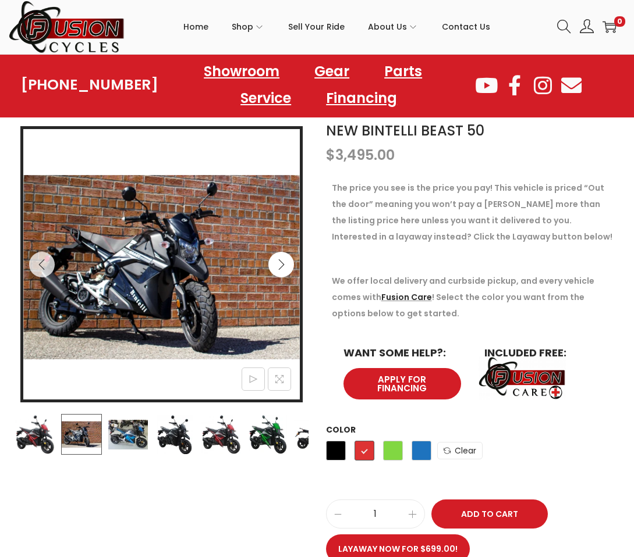
click at [279, 268] on icon "Next" at bounding box center [281, 265] width 12 height 12
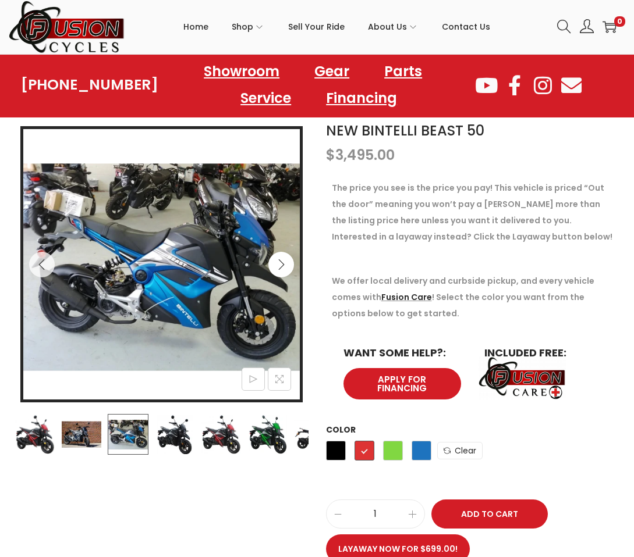
click at [276, 266] on icon "Next" at bounding box center [281, 265] width 12 height 12
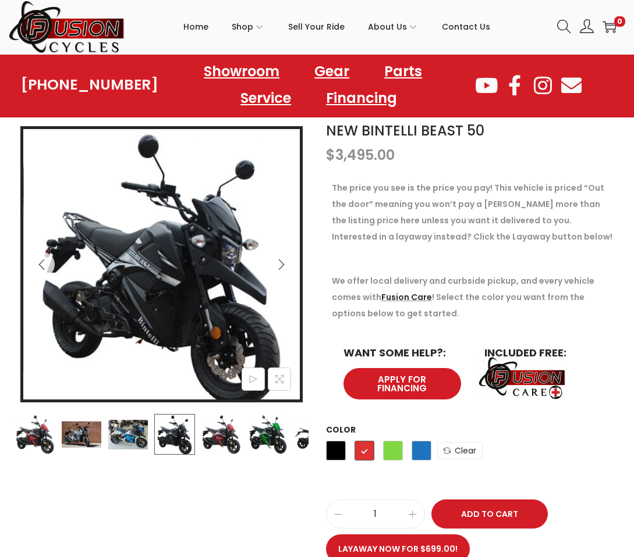
click at [276, 266] on icon "Next" at bounding box center [281, 265] width 12 height 12
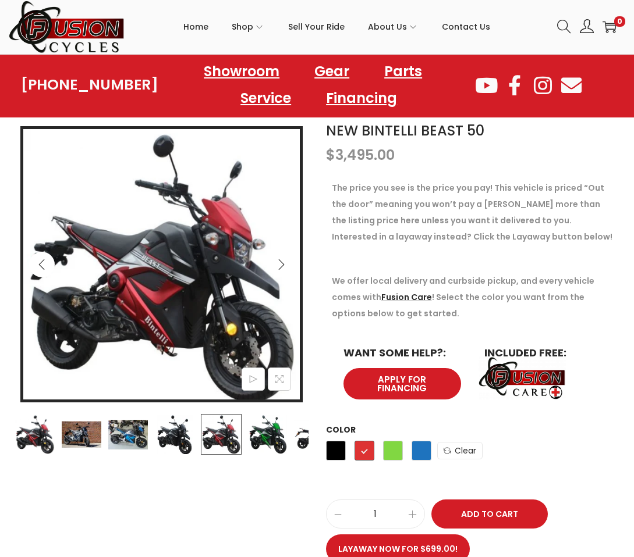
click at [38, 261] on icon "Previous" at bounding box center [42, 265] width 12 height 12
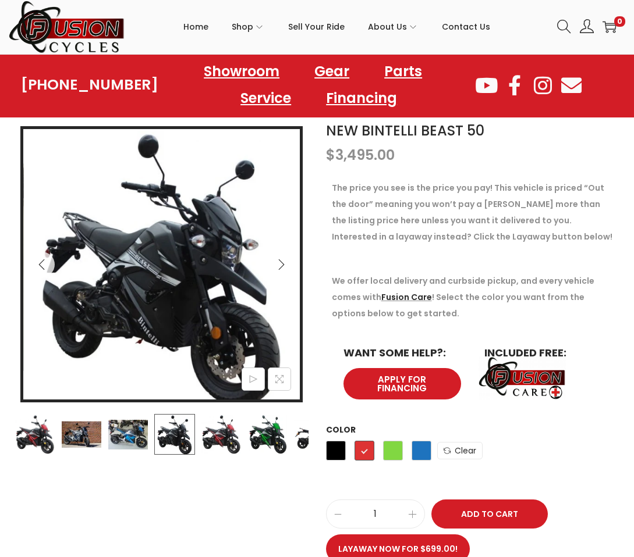
click at [273, 262] on button "Next" at bounding box center [281, 265] width 26 height 26
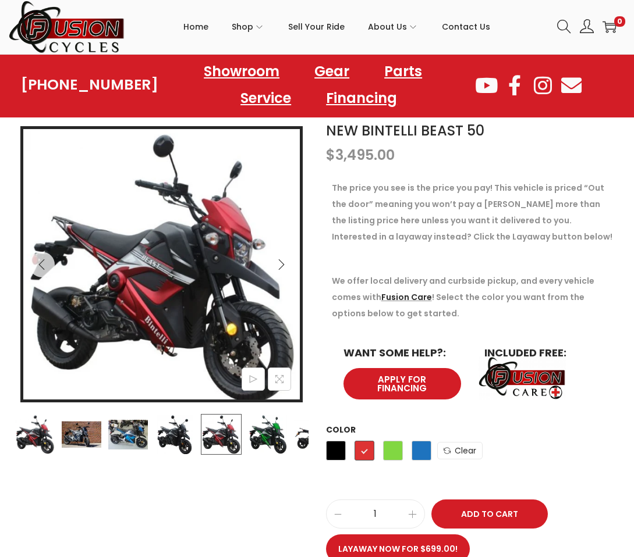
click at [273, 262] on button "Next" at bounding box center [281, 265] width 26 height 26
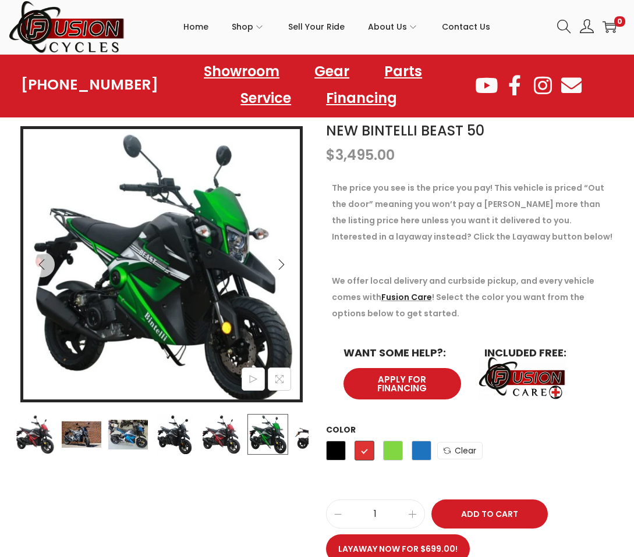
click at [272, 265] on button "Next" at bounding box center [281, 265] width 26 height 26
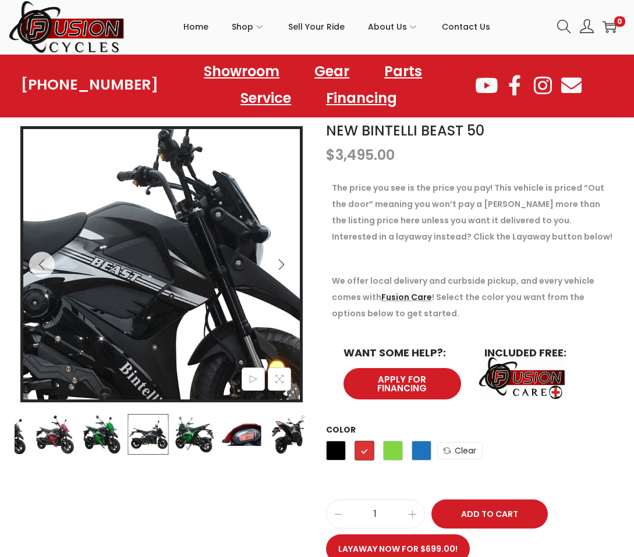
click at [261, 265] on img at bounding box center [55, 268] width 567 height 427
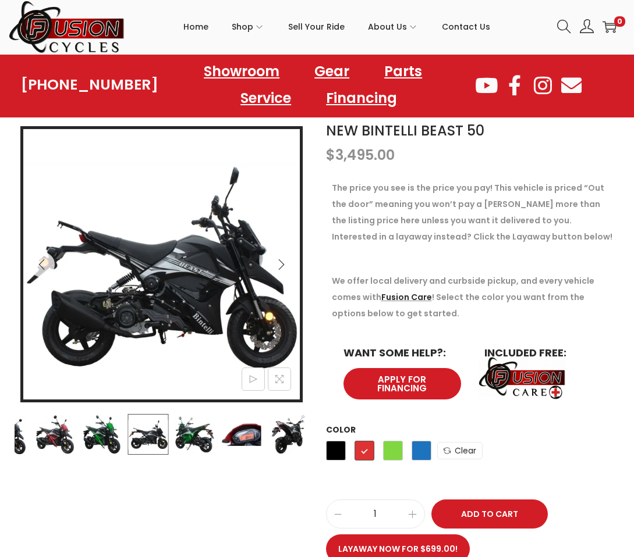
click at [276, 266] on icon "Next" at bounding box center [281, 265] width 12 height 12
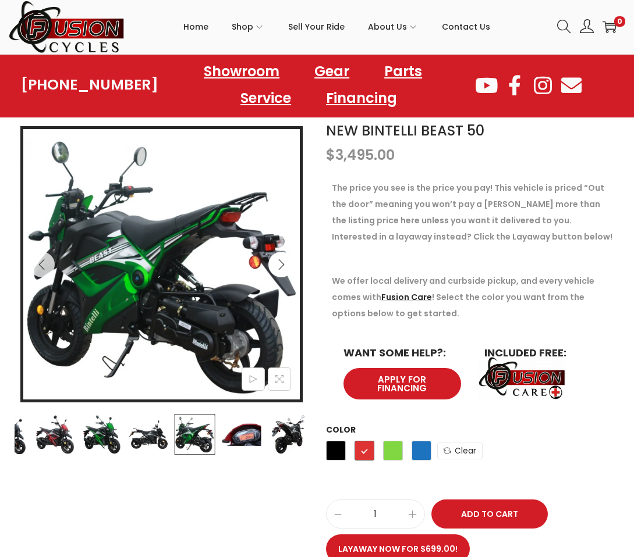
click at [282, 261] on icon "Next" at bounding box center [281, 265] width 12 height 12
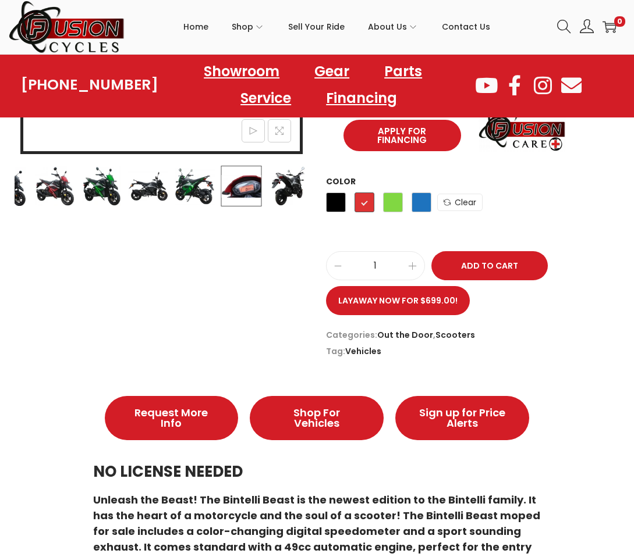
scroll to position [407, 0]
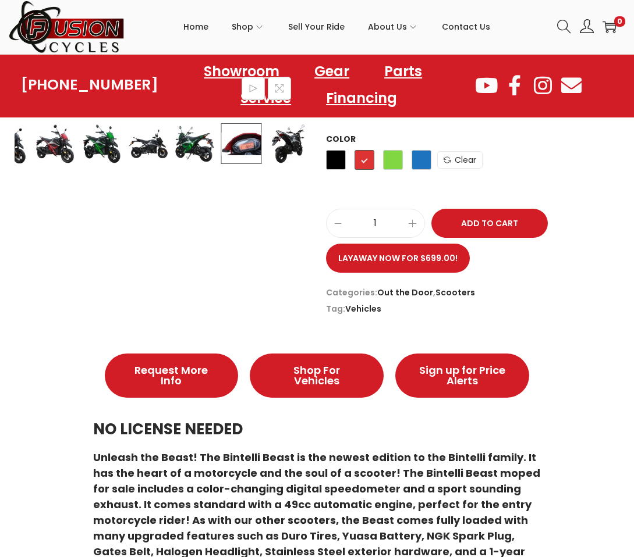
drag, startPoint x: 184, startPoint y: 237, endPoint x: 67, endPoint y: 308, distance: 137.1
click at [69, 314] on div "7 / 10 NEW BINTELLI BEAST 50 $ 3,495.00 The price you see is the price you pay!…" at bounding box center [317, 74] width 622 height 488
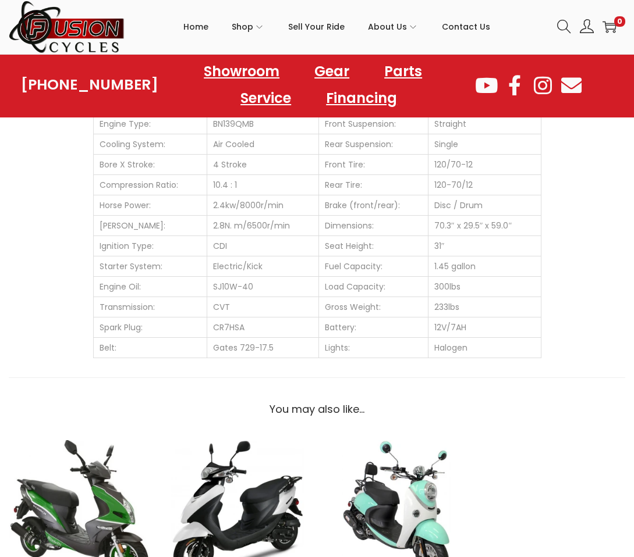
scroll to position [931, 0]
